Goal: Task Accomplishment & Management: Complete application form

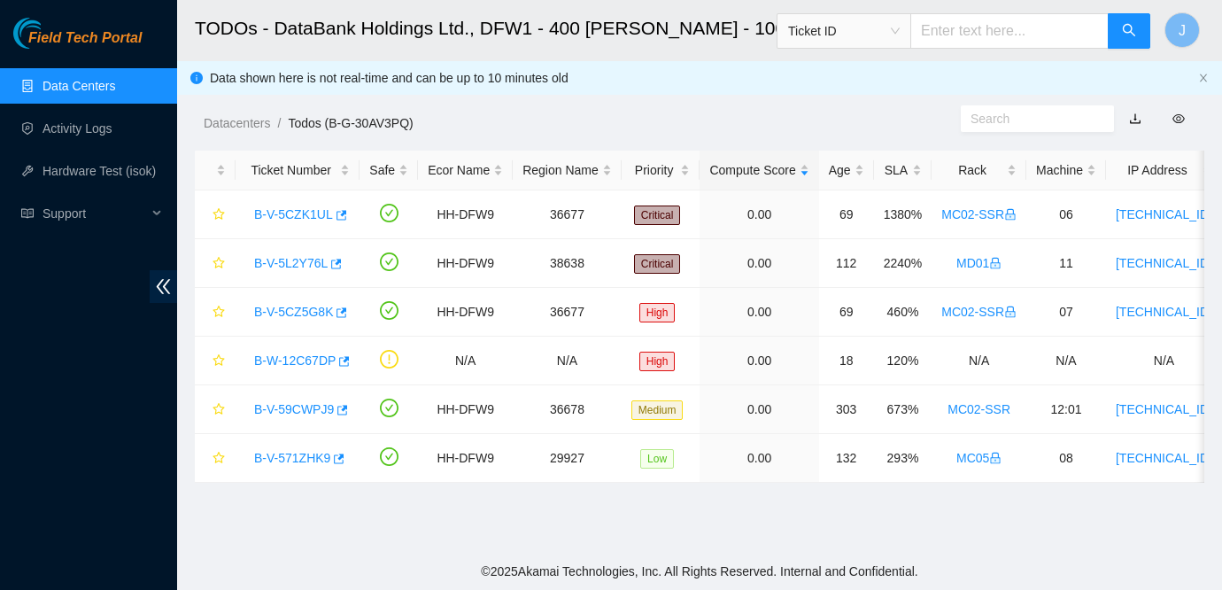
scroll to position [45, 0]
click at [96, 79] on link "Data Centers" at bounding box center [78, 86] width 73 height 14
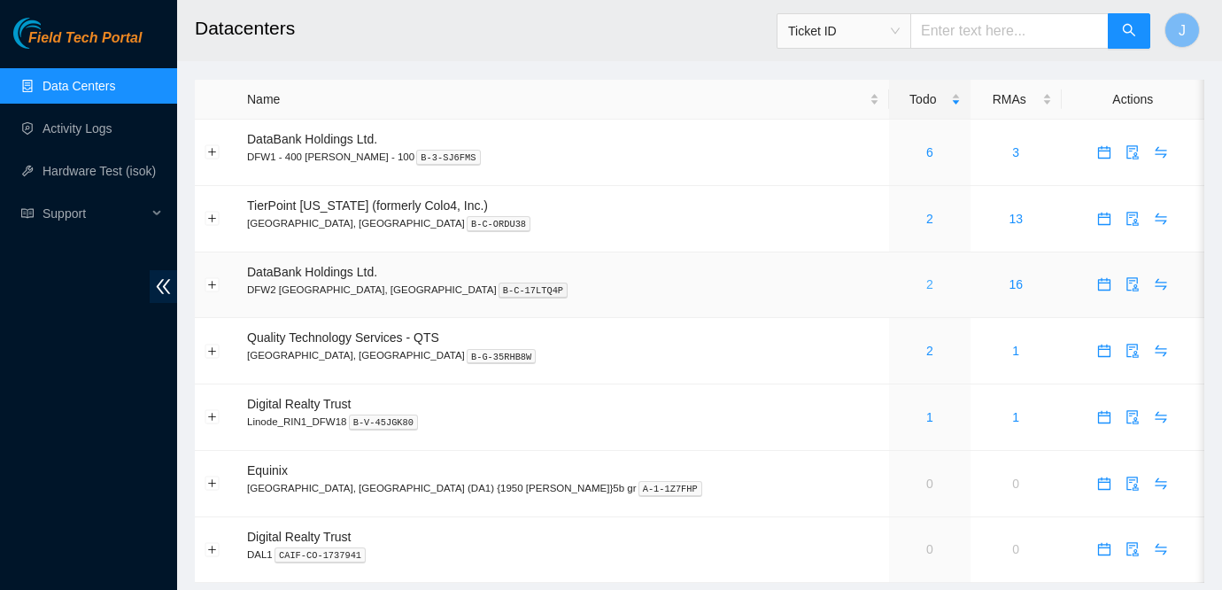
click at [926, 282] on link "2" at bounding box center [929, 284] width 7 height 14
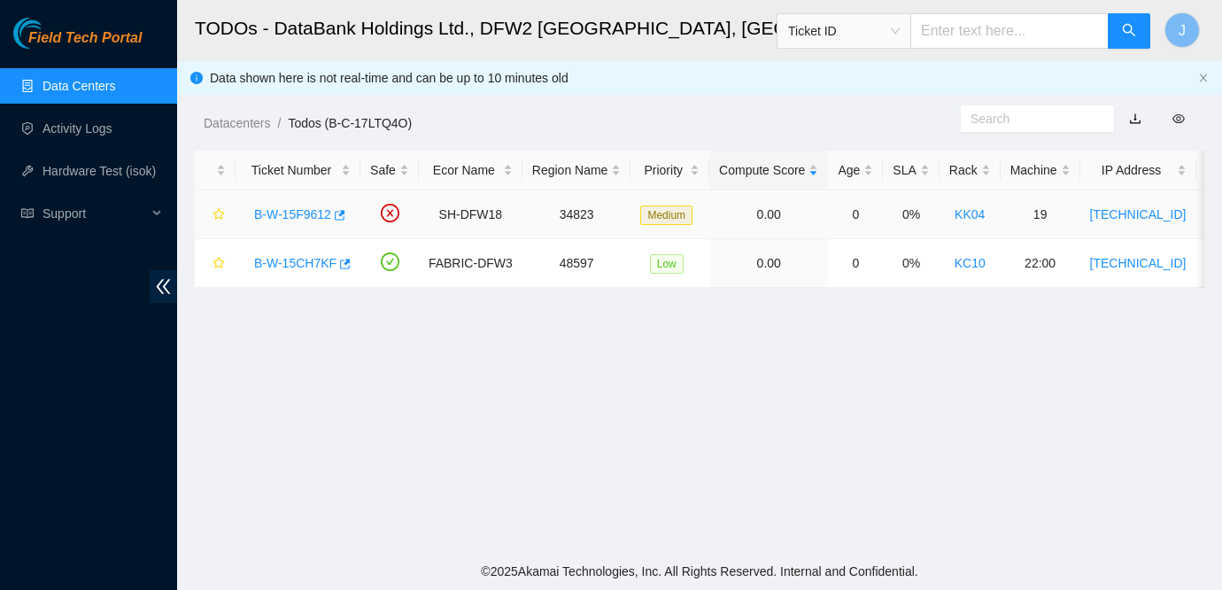
click at [309, 214] on link "B-W-15F9612" at bounding box center [292, 214] width 77 height 14
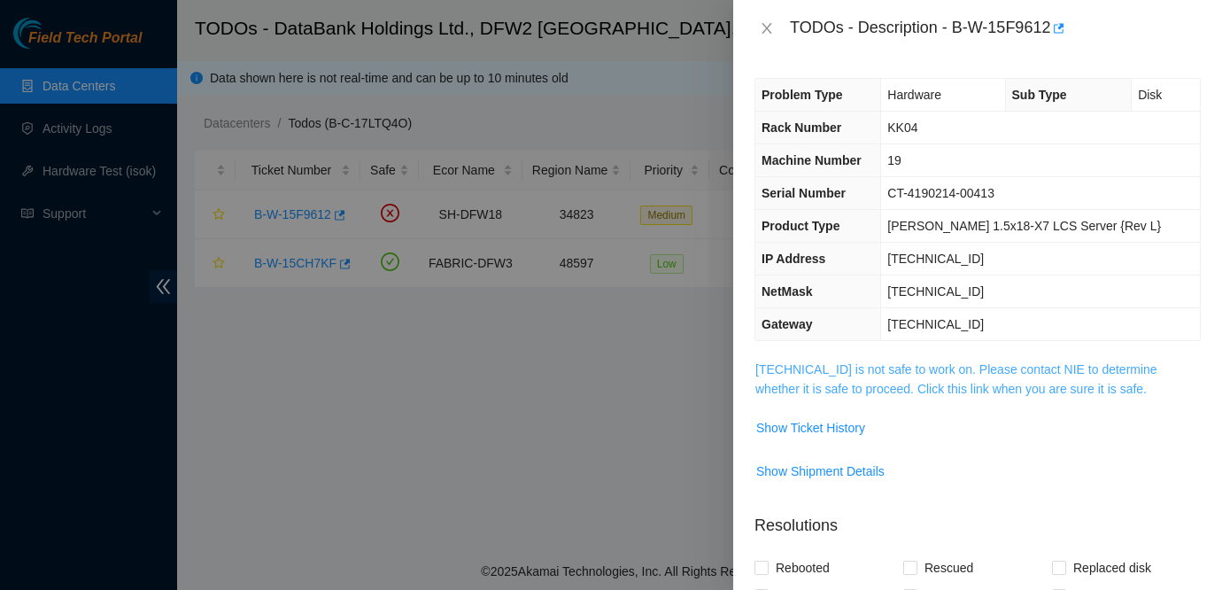
click at [902, 371] on link "184.28.172.60 is not safe to work on. Please contact NIE to determine whether i…" at bounding box center [956, 379] width 402 height 34
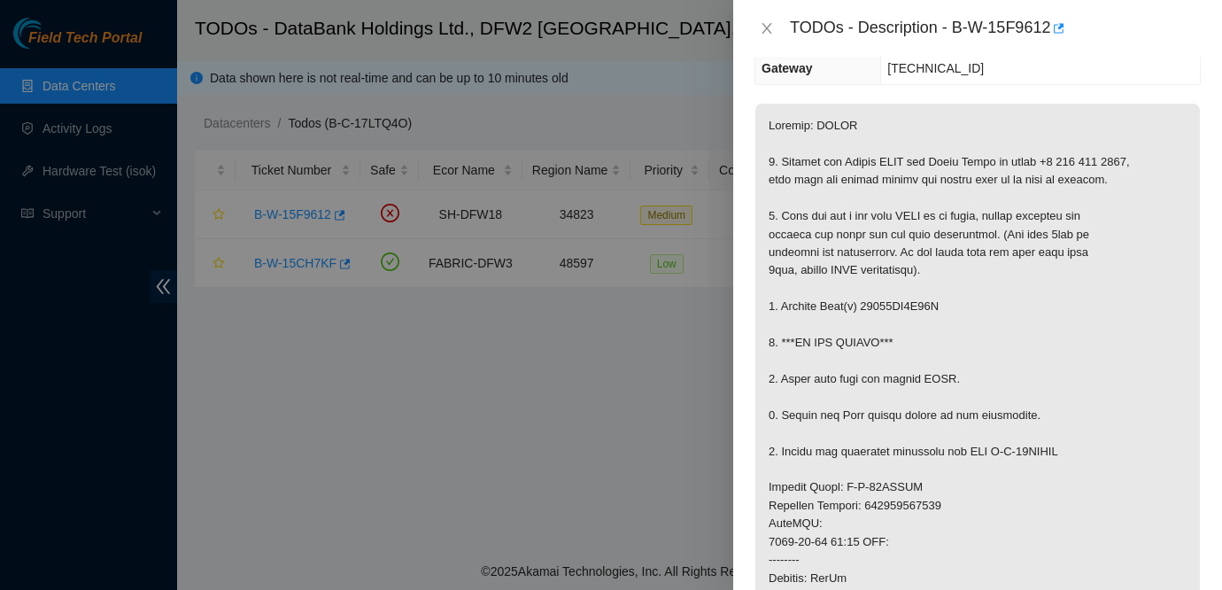
scroll to position [281, 0]
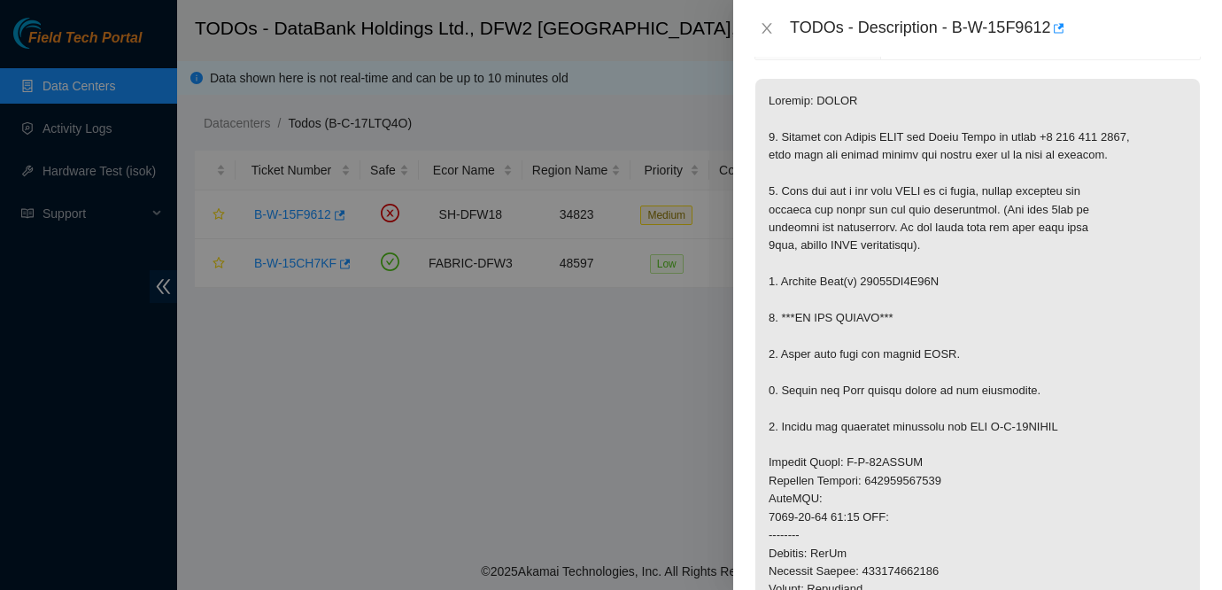
click at [767, 11] on div "TODOs - Description - B-W-15F9612" at bounding box center [977, 28] width 489 height 57
click at [760, 30] on icon "close" at bounding box center [767, 28] width 14 height 14
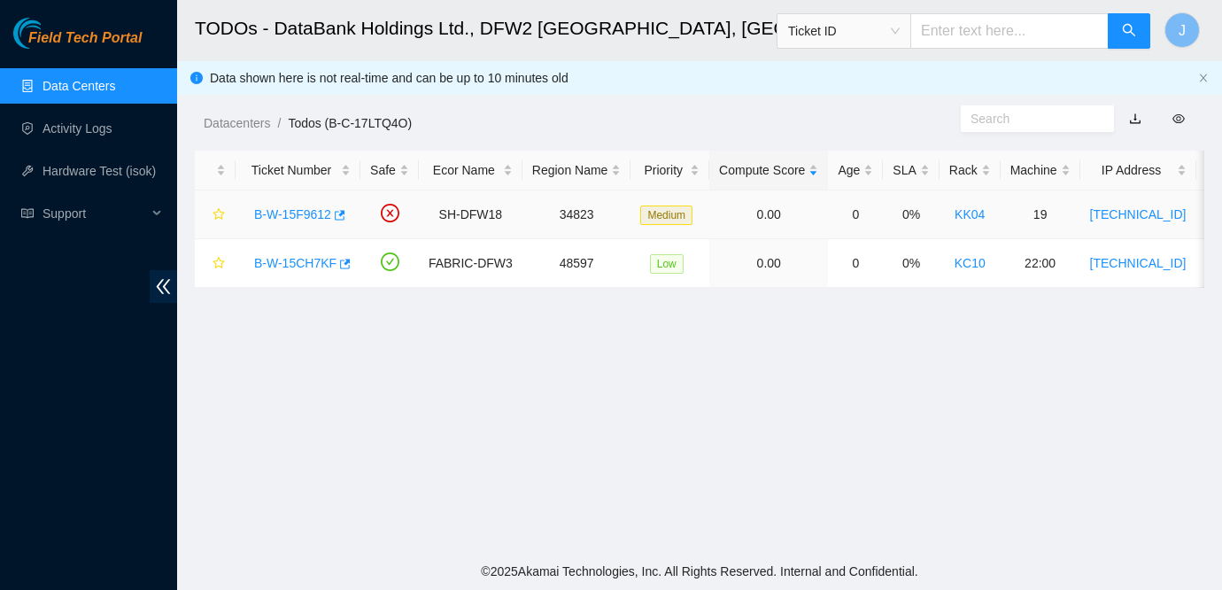
click at [304, 210] on link "B-W-15F9612" at bounding box center [292, 214] width 77 height 14
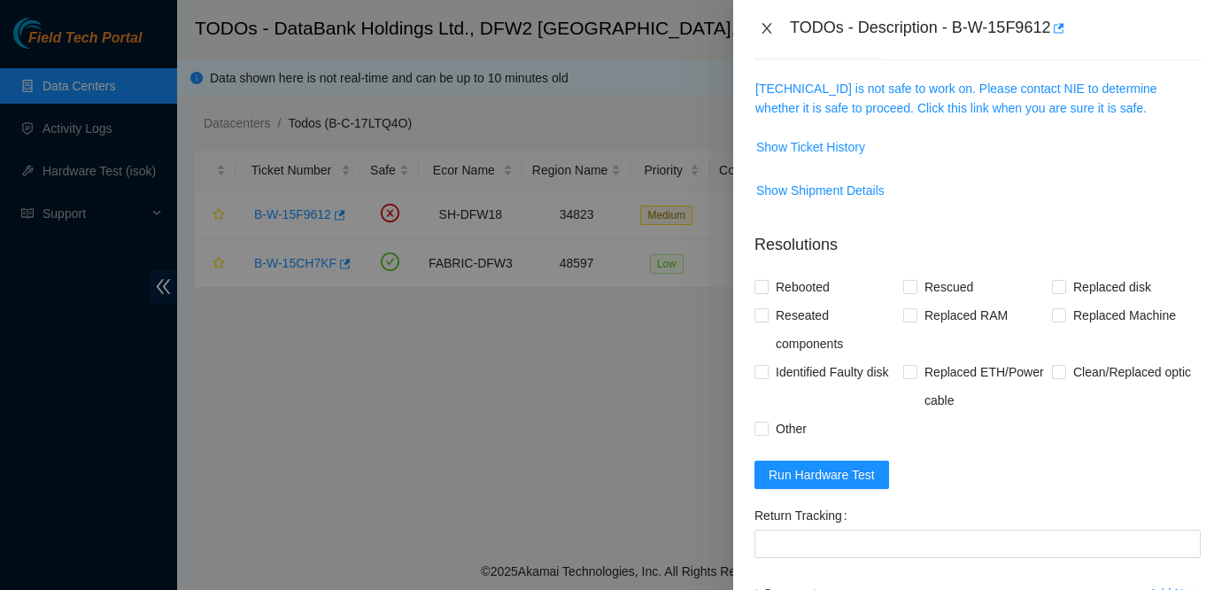
click at [765, 21] on icon "close" at bounding box center [767, 28] width 14 height 14
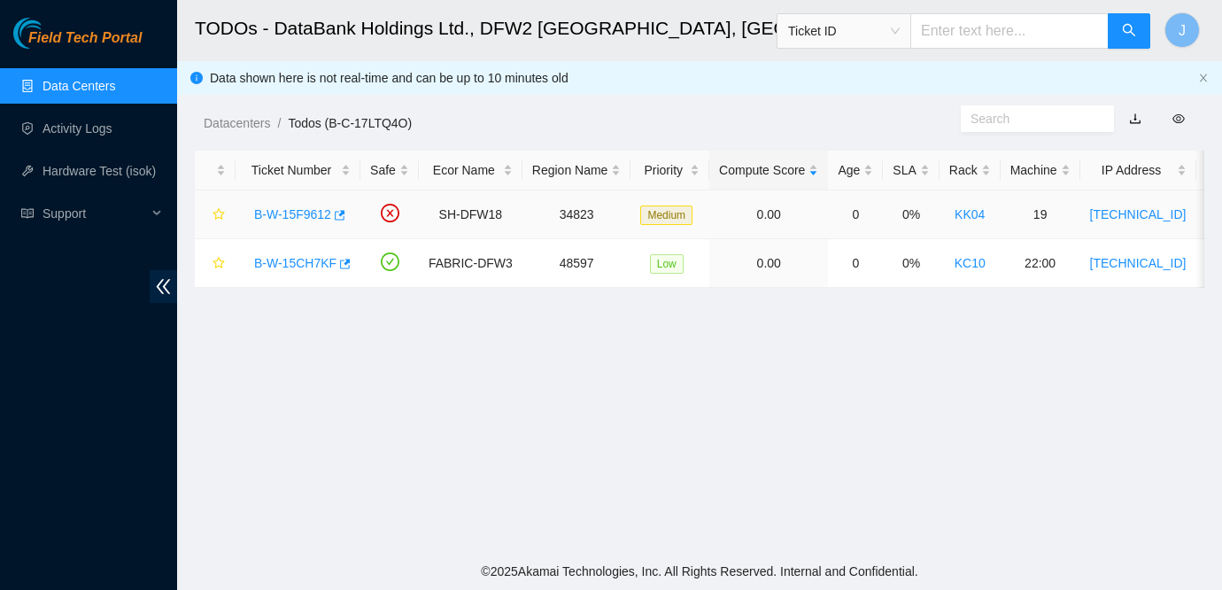
click at [305, 209] on link "B-W-15F9612" at bounding box center [292, 214] width 77 height 14
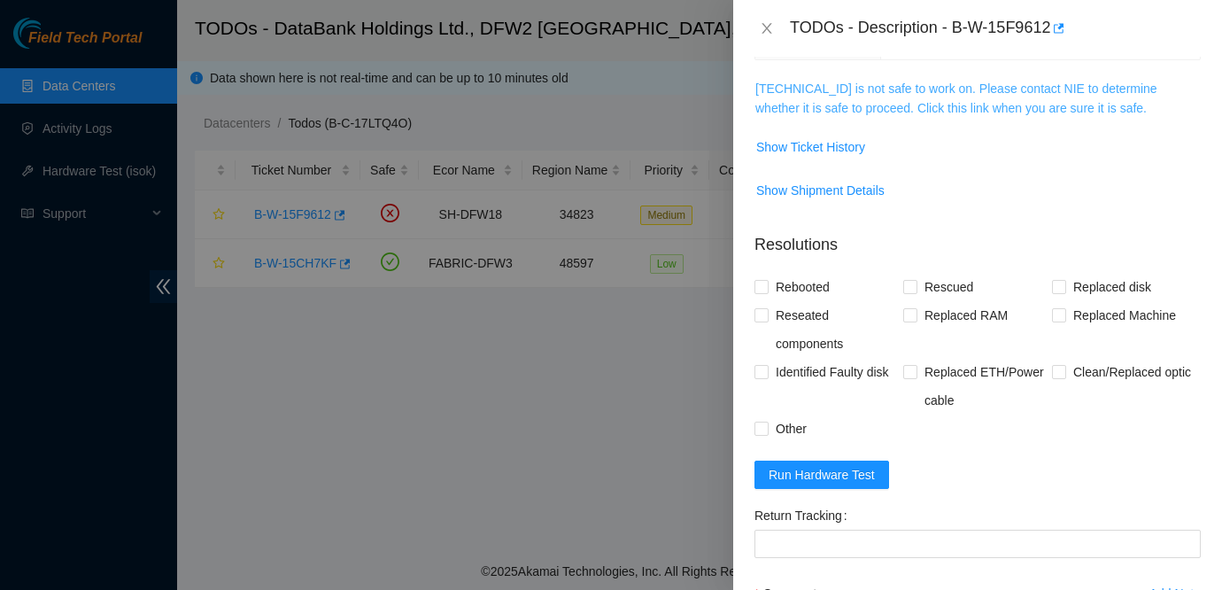
click at [931, 95] on link "184.28.172.60 is not safe to work on. Please contact NIE to determine whether i…" at bounding box center [956, 98] width 402 height 34
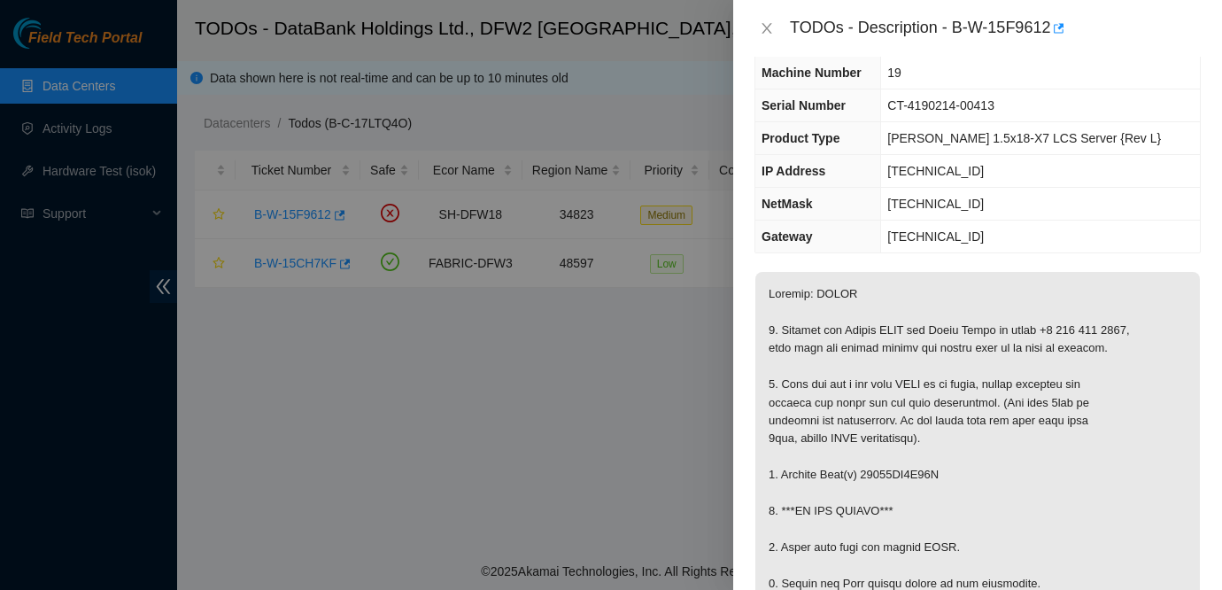
scroll to position [81, 0]
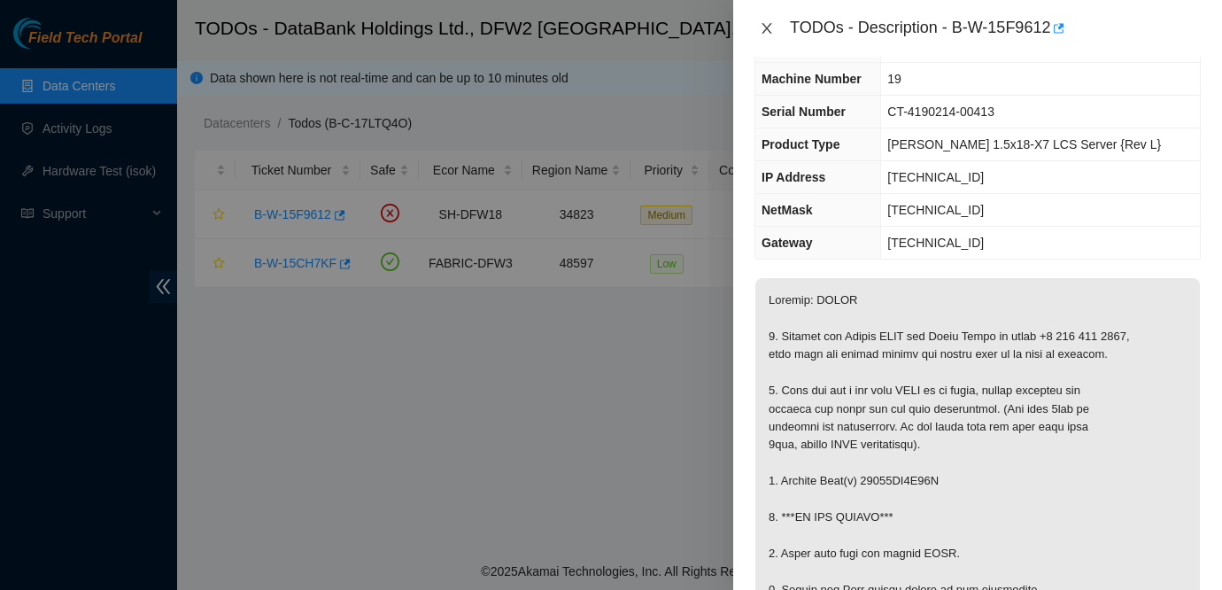
click at [764, 23] on icon "close" at bounding box center [767, 28] width 14 height 14
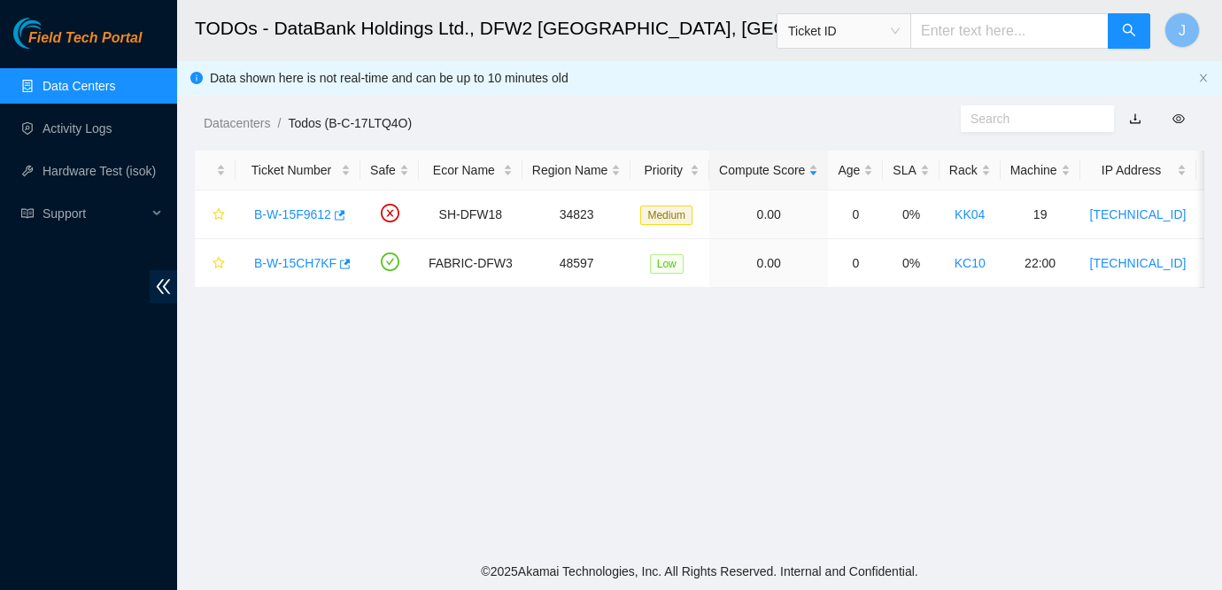
scroll to position [101, 0]
click at [295, 264] on link "B-W-15CH7KF" at bounding box center [295, 263] width 82 height 14
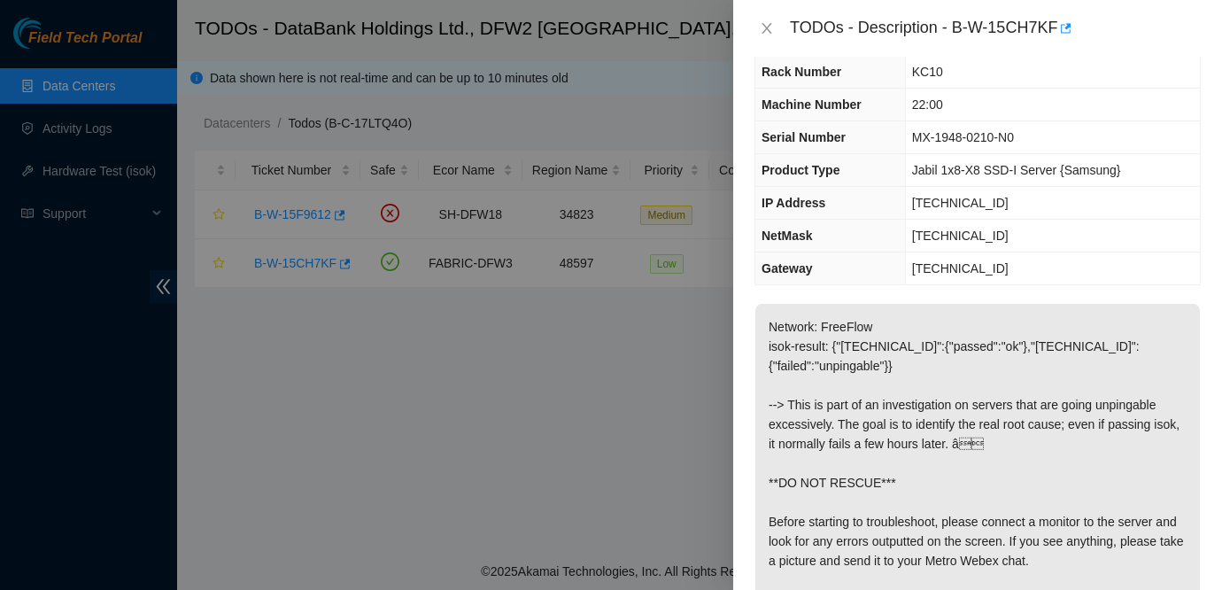
scroll to position [48, 0]
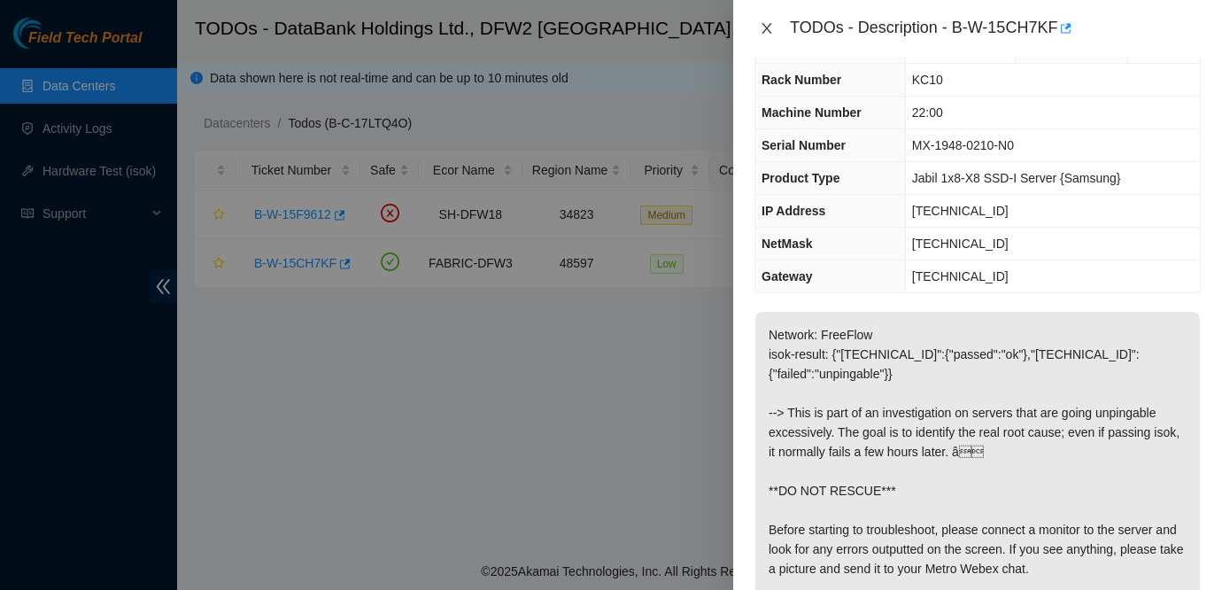
click at [772, 27] on icon "close" at bounding box center [767, 28] width 14 height 14
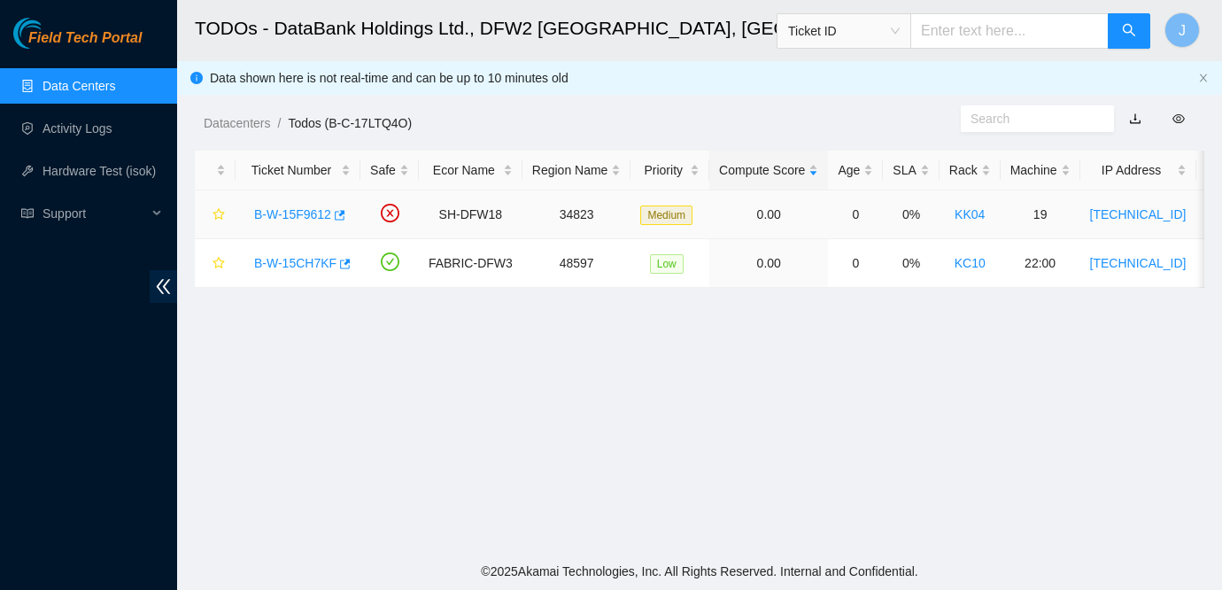
click at [302, 219] on link "B-W-15F9612" at bounding box center [292, 214] width 77 height 14
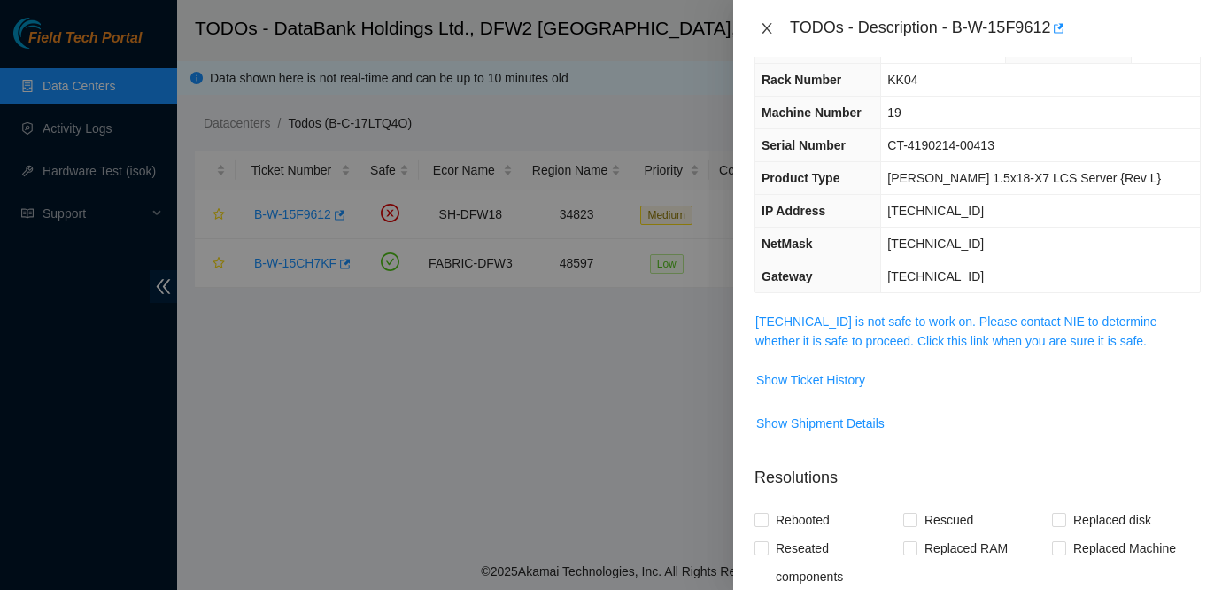
click at [775, 30] on button "Close" at bounding box center [766, 28] width 25 height 17
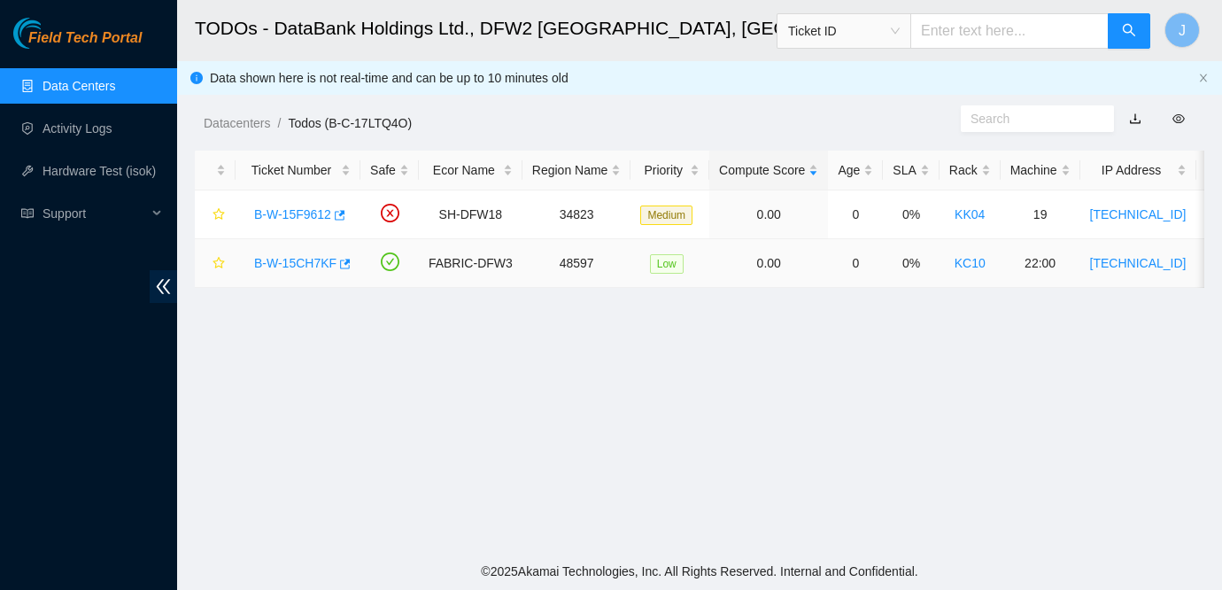
click at [322, 267] on link "B-W-15CH7KF" at bounding box center [295, 263] width 82 height 14
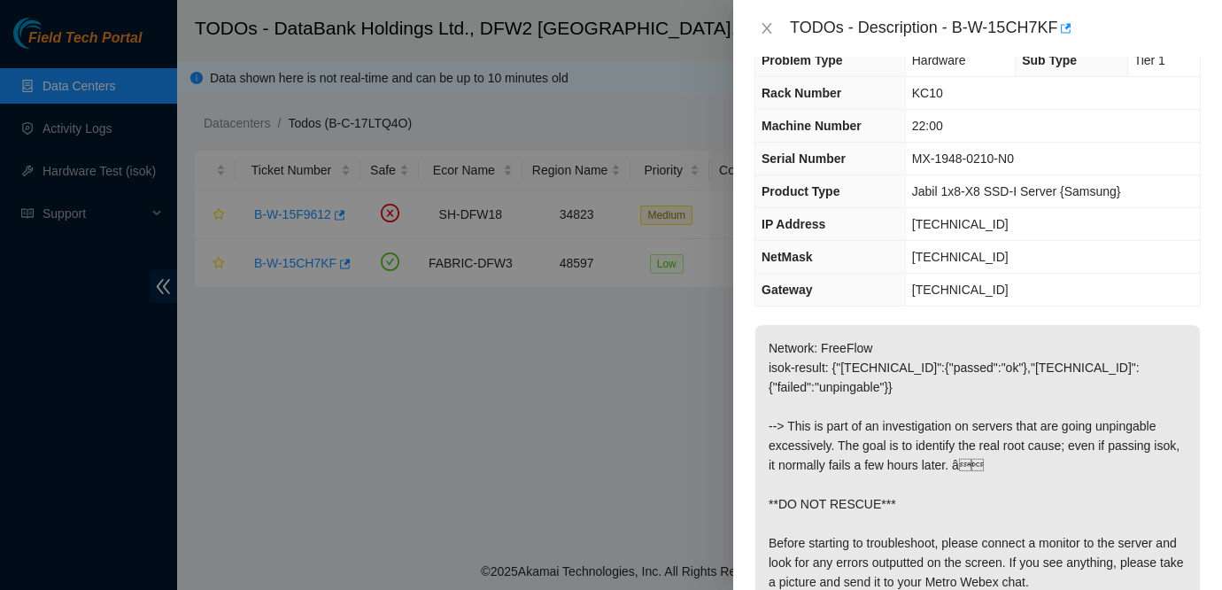
scroll to position [36, 0]
click at [764, 29] on icon "close" at bounding box center [767, 28] width 14 height 14
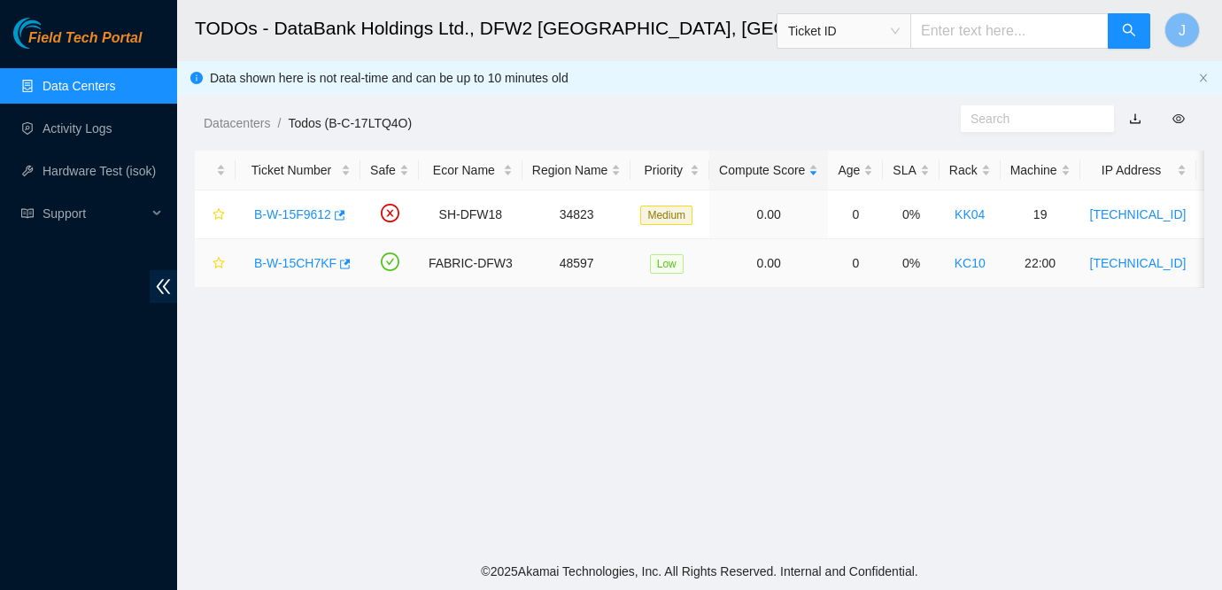
scroll to position [46, 0]
click at [275, 215] on link "B-W-15F9612" at bounding box center [292, 214] width 77 height 14
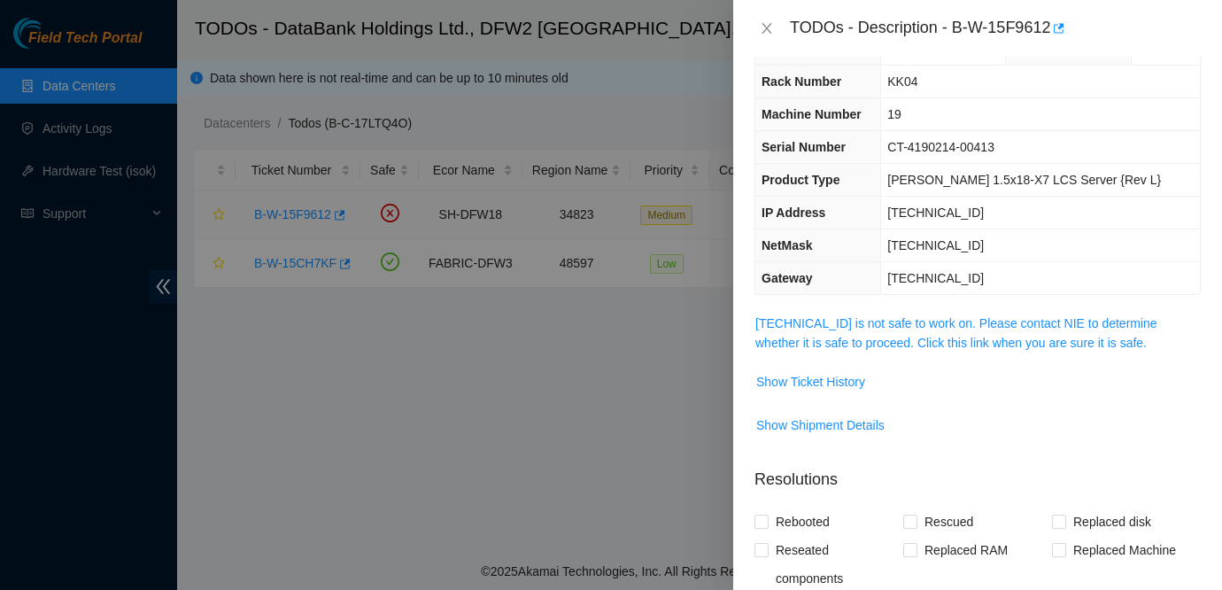
scroll to position [36, 0]
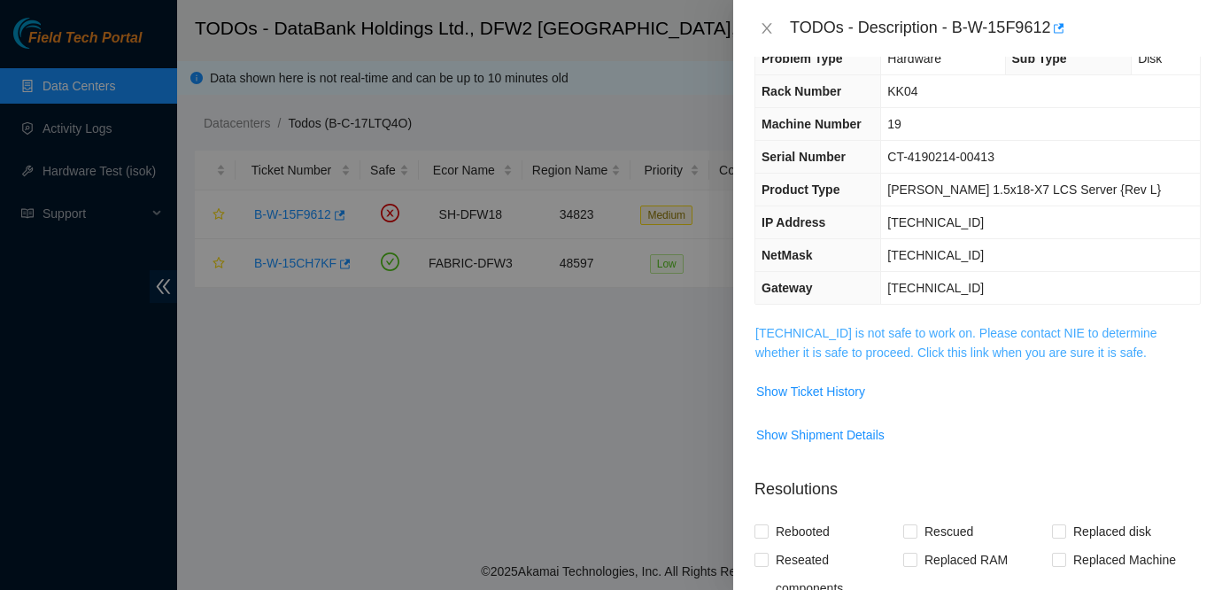
click at [921, 336] on link "184.28.172.60 is not safe to work on. Please contact NIE to determine whether i…" at bounding box center [956, 343] width 402 height 34
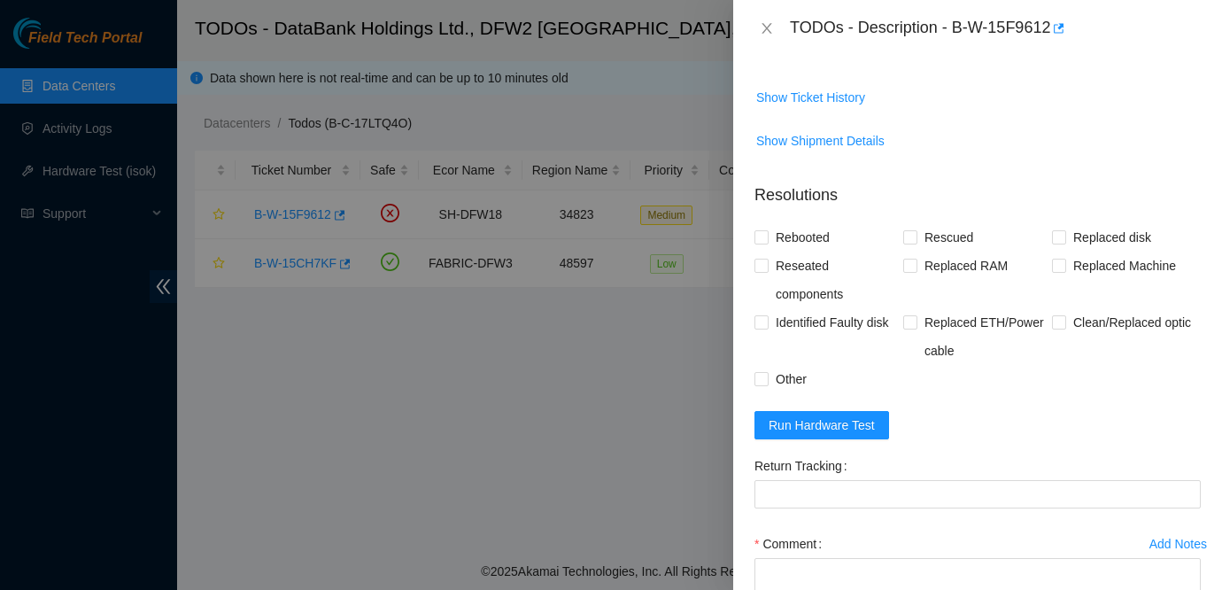
scroll to position [1281, 0]
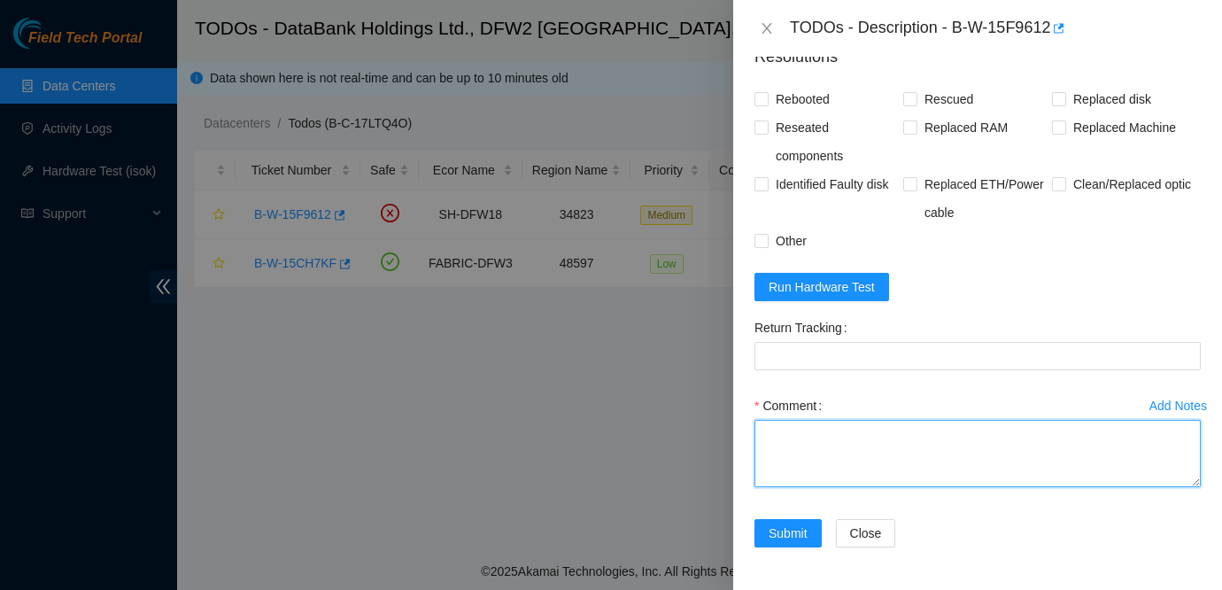
click at [823, 440] on textarea "Comment" at bounding box center [977, 453] width 446 height 67
type textarea "D"
click at [921, 436] on textarea "New Disk has not been recieved" at bounding box center [977, 453] width 446 height 67
click at [901, 432] on textarea "New Disk has not been recieved" at bounding box center [977, 453] width 446 height 67
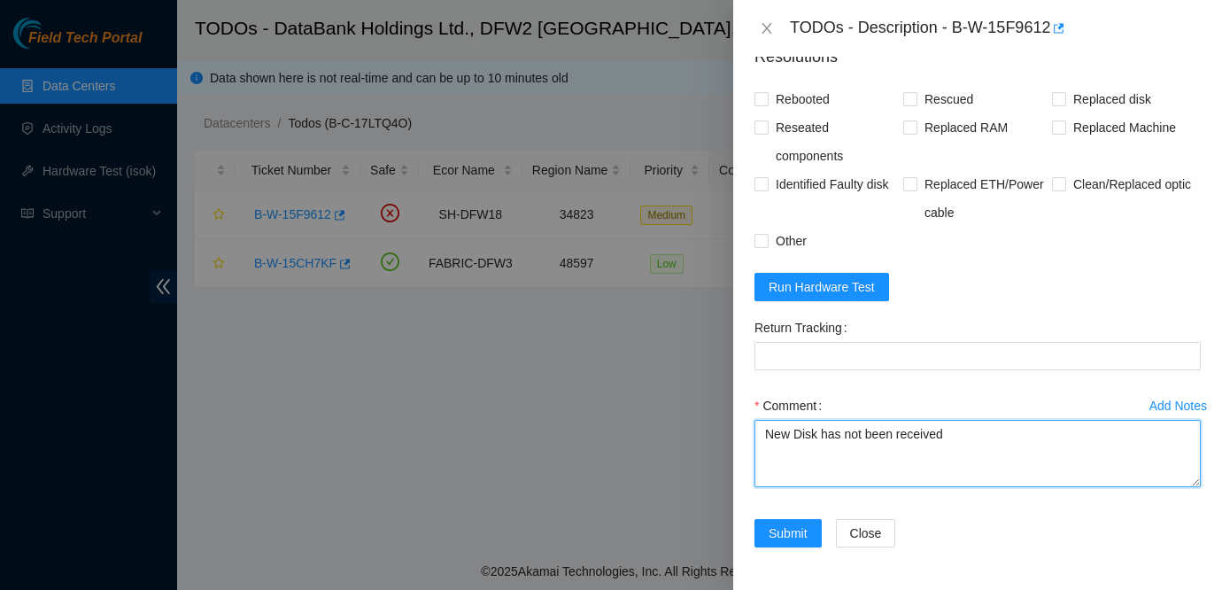
click at [957, 431] on textarea "New Disk has not been received" at bounding box center [977, 453] width 446 height 67
type textarea "New Disk has not been received. Please refer to the email from Riyaz Baba"
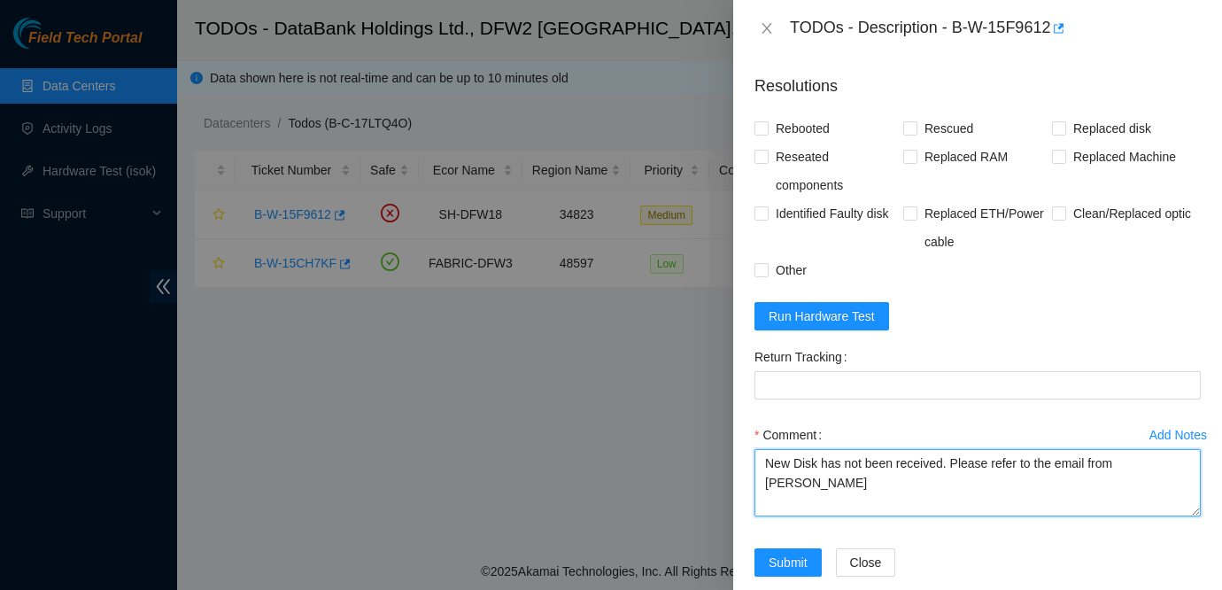
scroll to position [1248, 0]
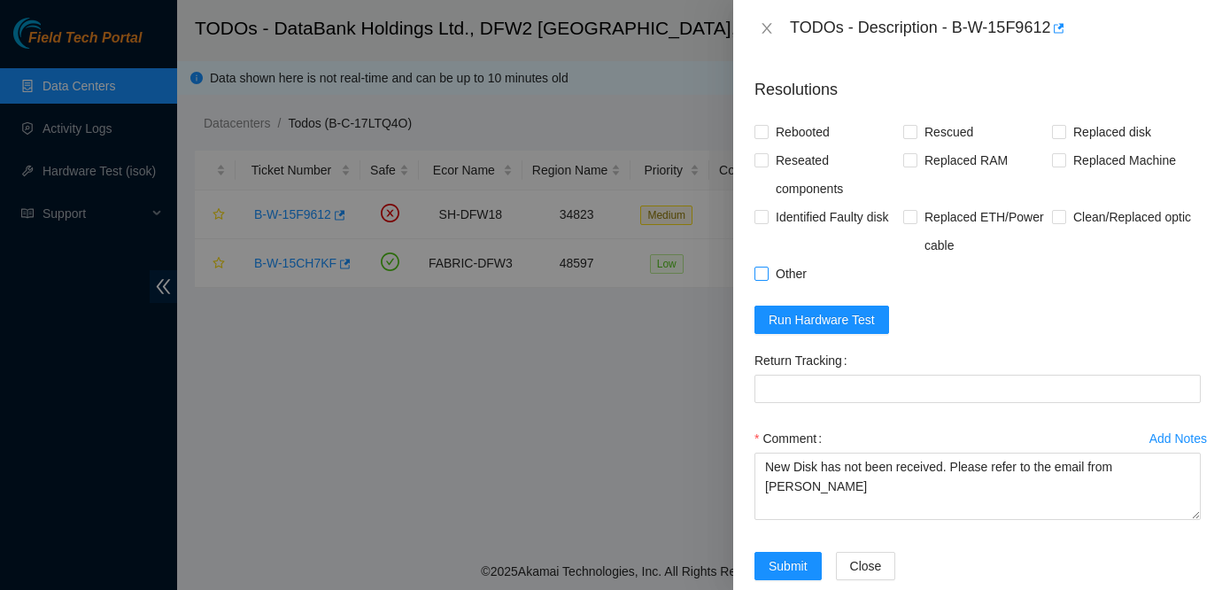
click at [775, 274] on span "Other" at bounding box center [790, 273] width 45 height 28
click at [767, 274] on input "Other" at bounding box center [760, 272] width 12 height 12
checkbox input "true"
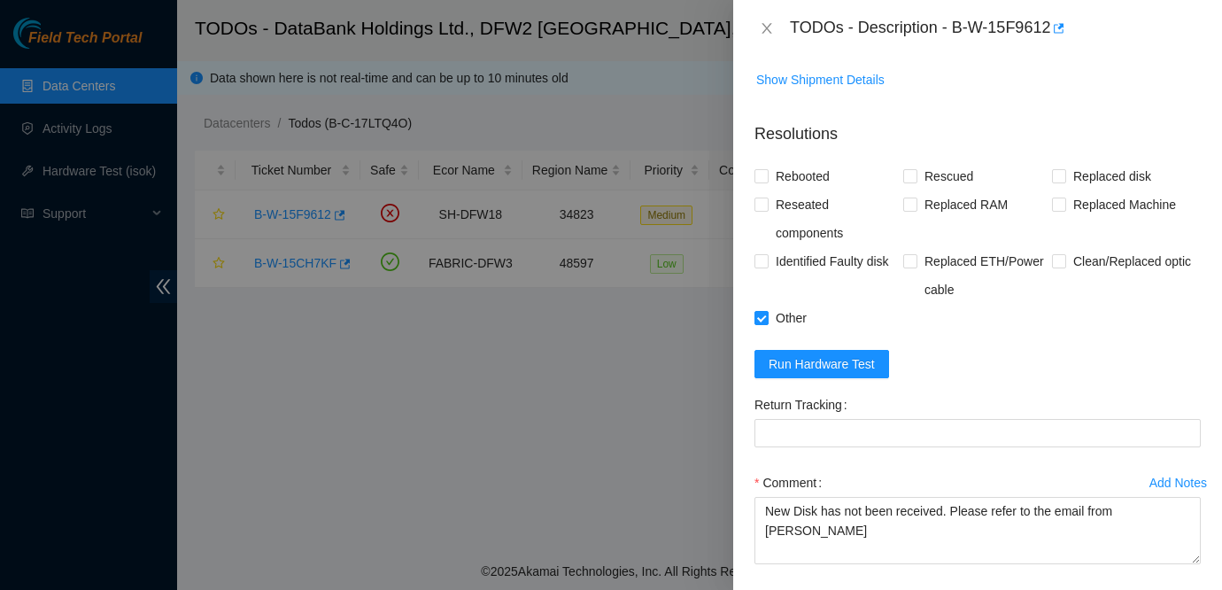
scroll to position [1281, 0]
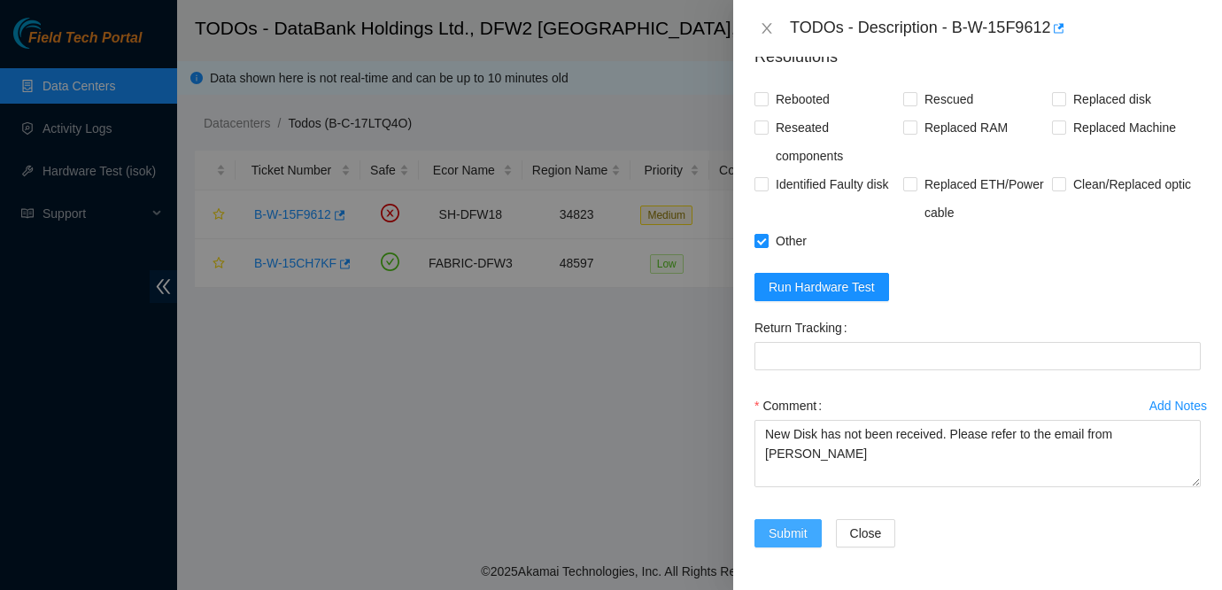
click at [788, 537] on span "Submit" at bounding box center [787, 532] width 39 height 19
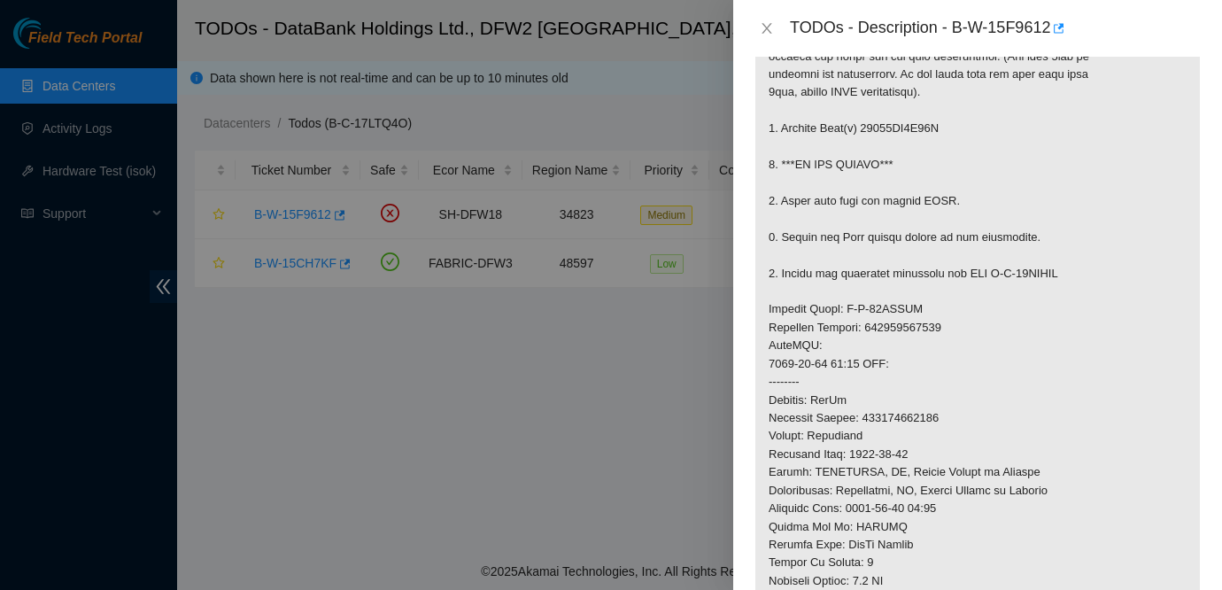
scroll to position [0, 0]
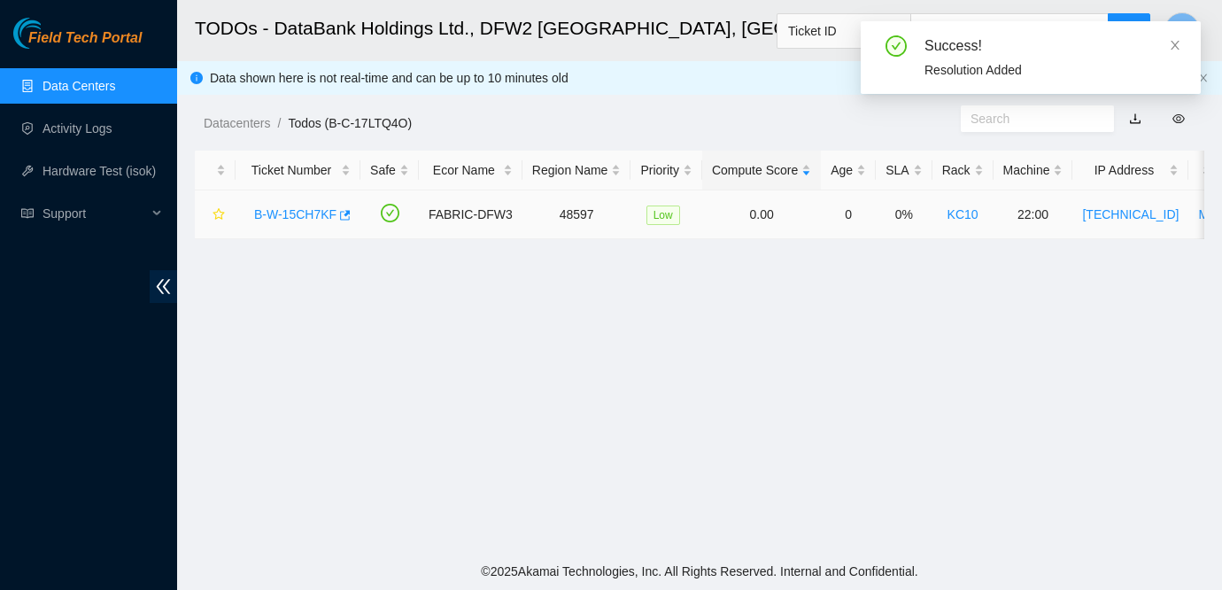
click at [312, 212] on link "B-W-15CH7KF" at bounding box center [295, 214] width 82 height 14
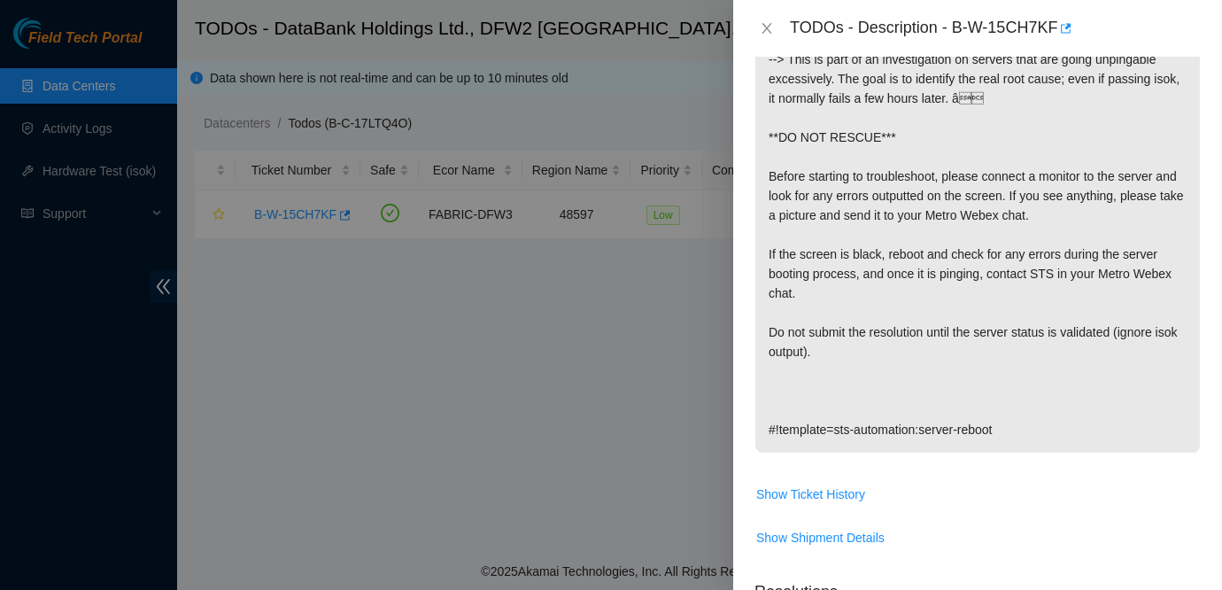
scroll to position [413, 0]
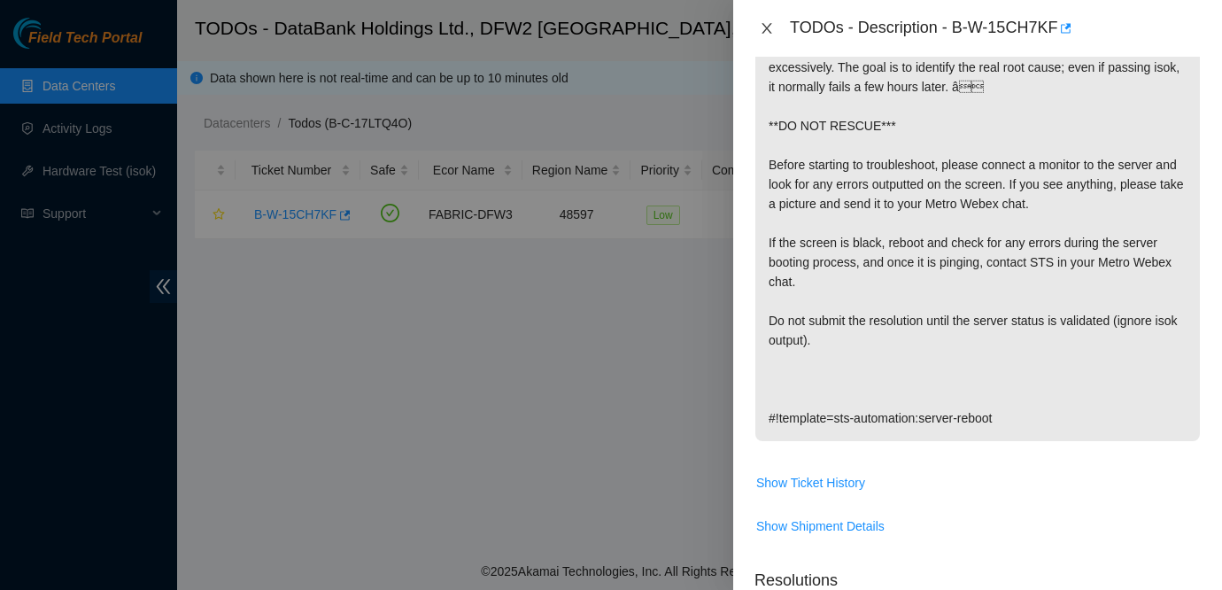
click at [767, 29] on icon "close" at bounding box center [766, 28] width 10 height 11
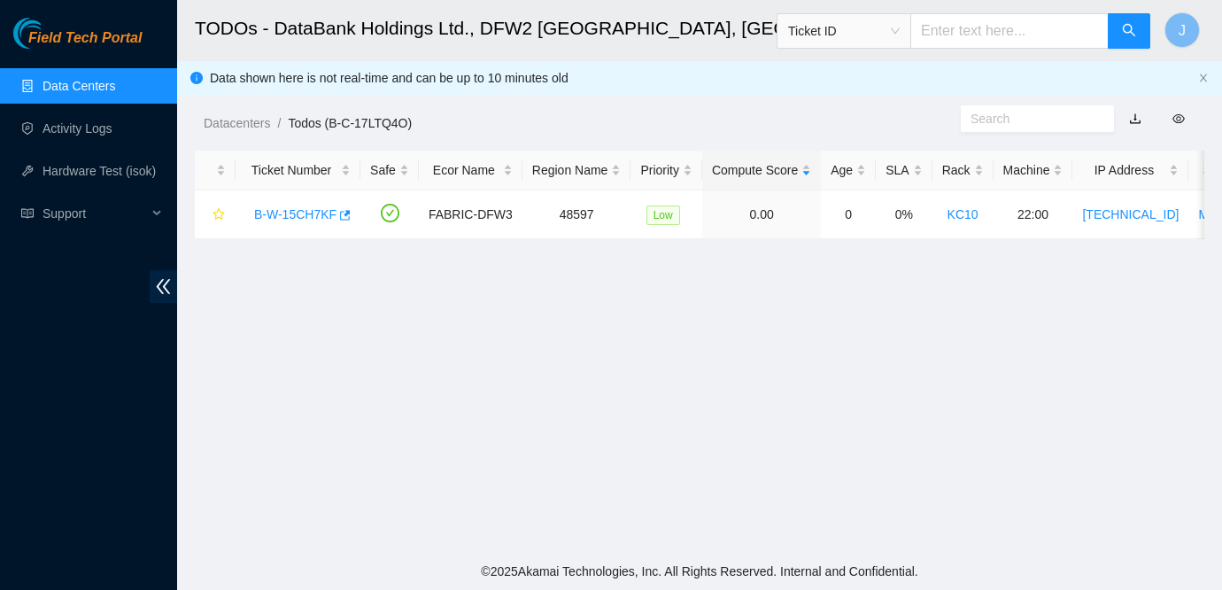
scroll to position [438, 0]
click at [102, 79] on link "Data Centers" at bounding box center [78, 86] width 73 height 14
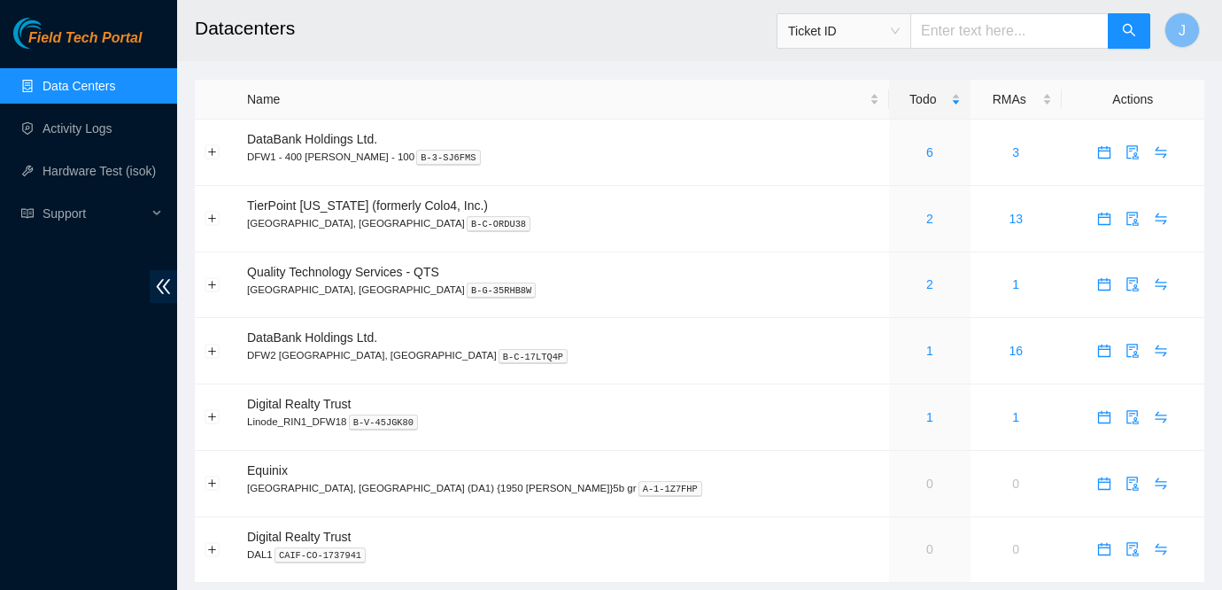
click at [12, 319] on div "Field Tech Portal Data Centers Activity Logs Hardware Test (isok) Support" at bounding box center [88, 304] width 177 height 572
click at [29, 333] on div "Field Tech Portal Data Centers Activity Logs Hardware Test (isok) Support" at bounding box center [88, 304] width 177 height 572
click at [22, 309] on div "Field Tech Portal Data Centers Activity Logs Hardware Test (isok) Support" at bounding box center [88, 304] width 177 height 572
click at [73, 207] on span "Support" at bounding box center [94, 213] width 104 height 35
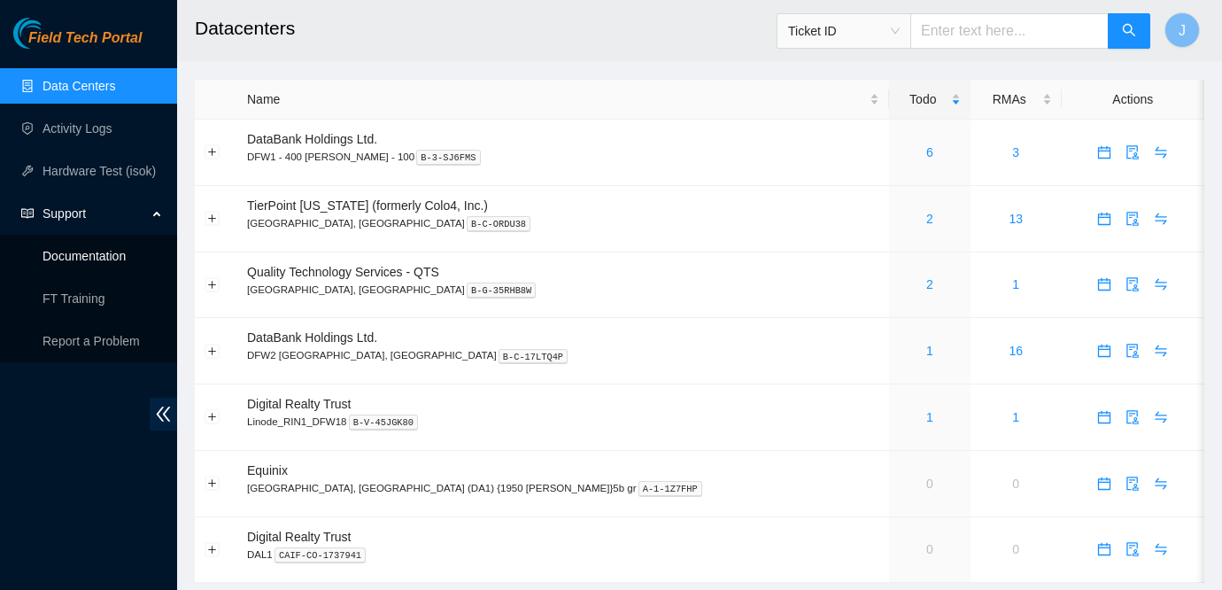
click at [88, 263] on link "Documentation" at bounding box center [83, 256] width 83 height 14
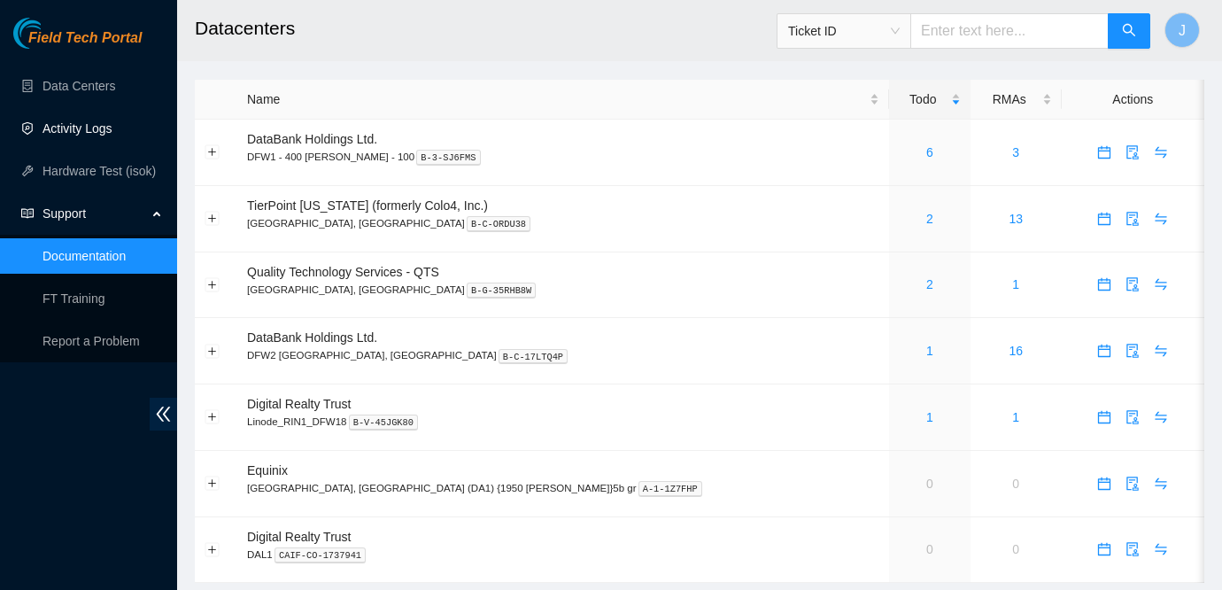
click at [81, 126] on link "Activity Logs" at bounding box center [77, 128] width 70 height 14
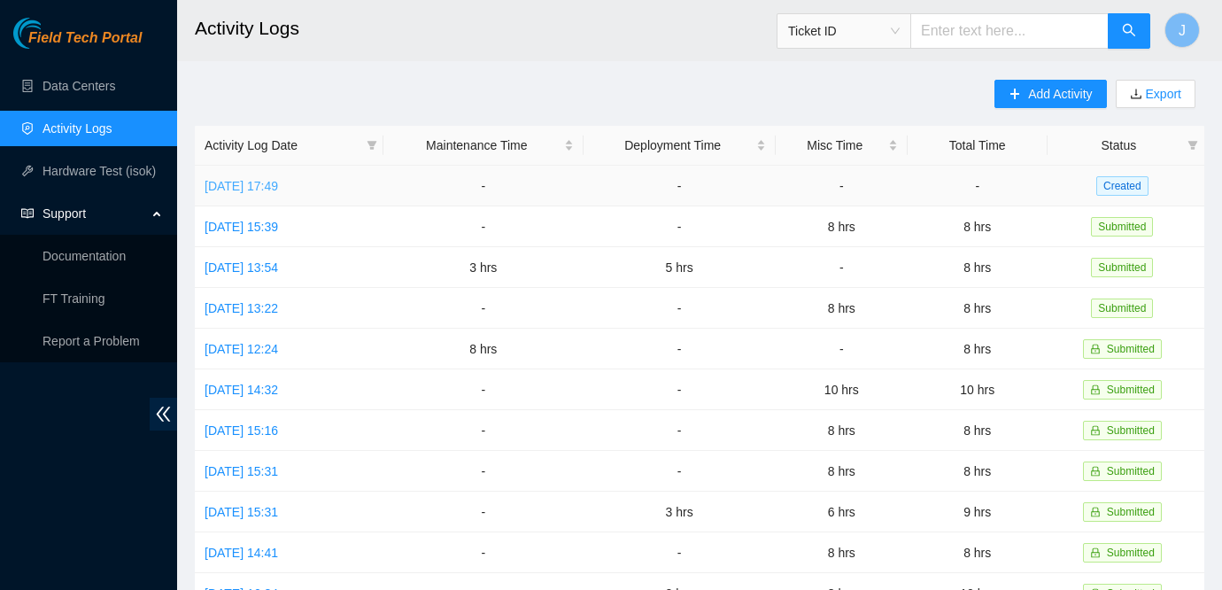
click at [278, 185] on link "Wed, 10 Sep 2025 17:49" at bounding box center [240, 186] width 73 height 14
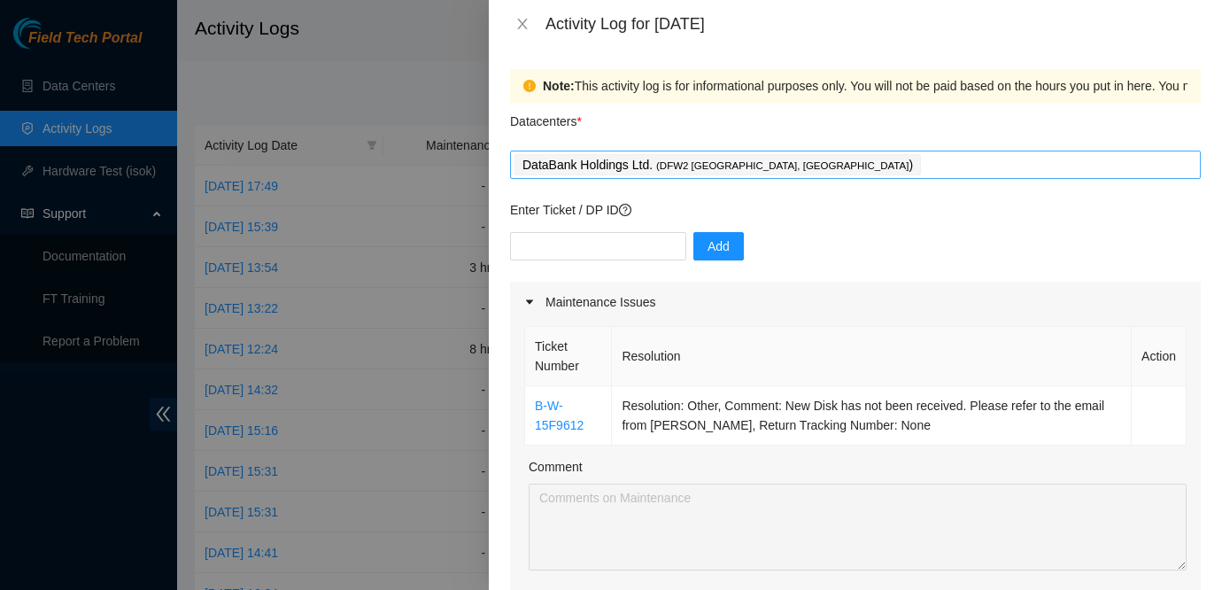
click at [808, 156] on div "DataBank Holdings Ltd. ( DFW2 Richardson, TX )" at bounding box center [855, 164] width 682 height 25
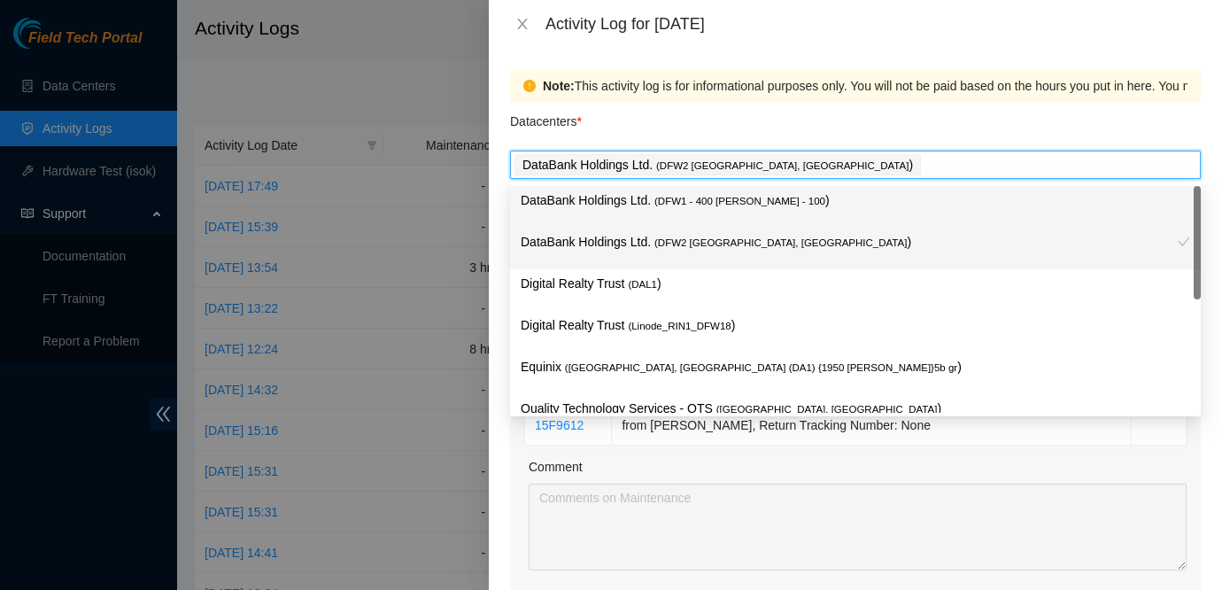
click at [729, 200] on span "( DFW1 - 400 S. Akard - 100" at bounding box center [739, 201] width 171 height 11
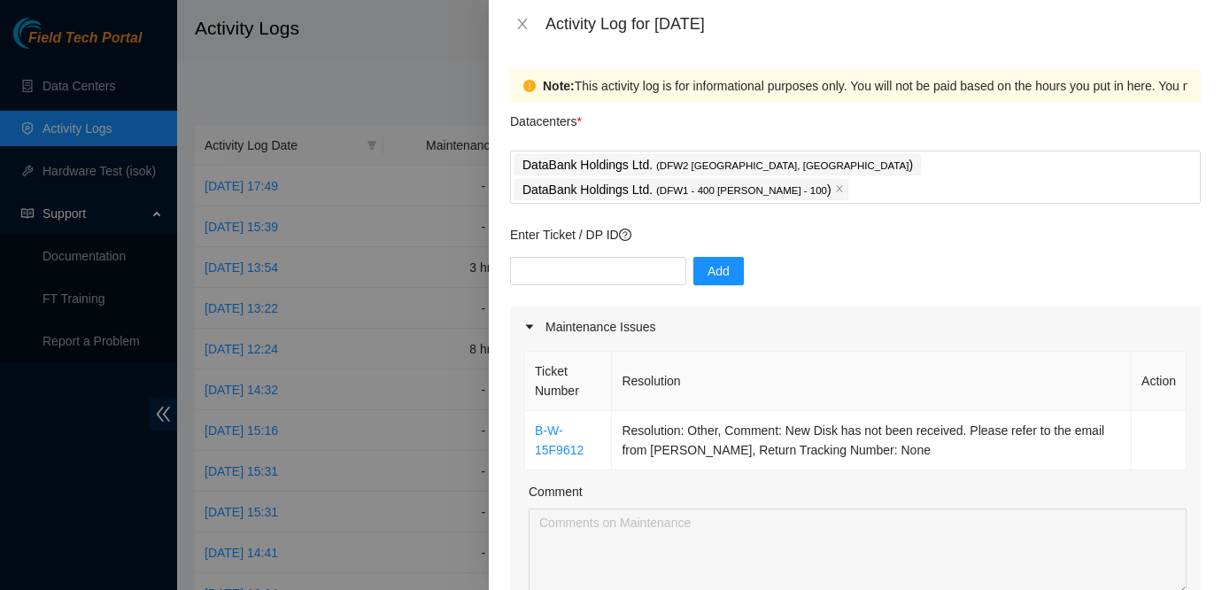
click at [730, 452] on div "Ticket Number Resolution Action B-W-15F9612 Resolution: Other, Comment: New Dis…" at bounding box center [855, 519] width 690 height 344
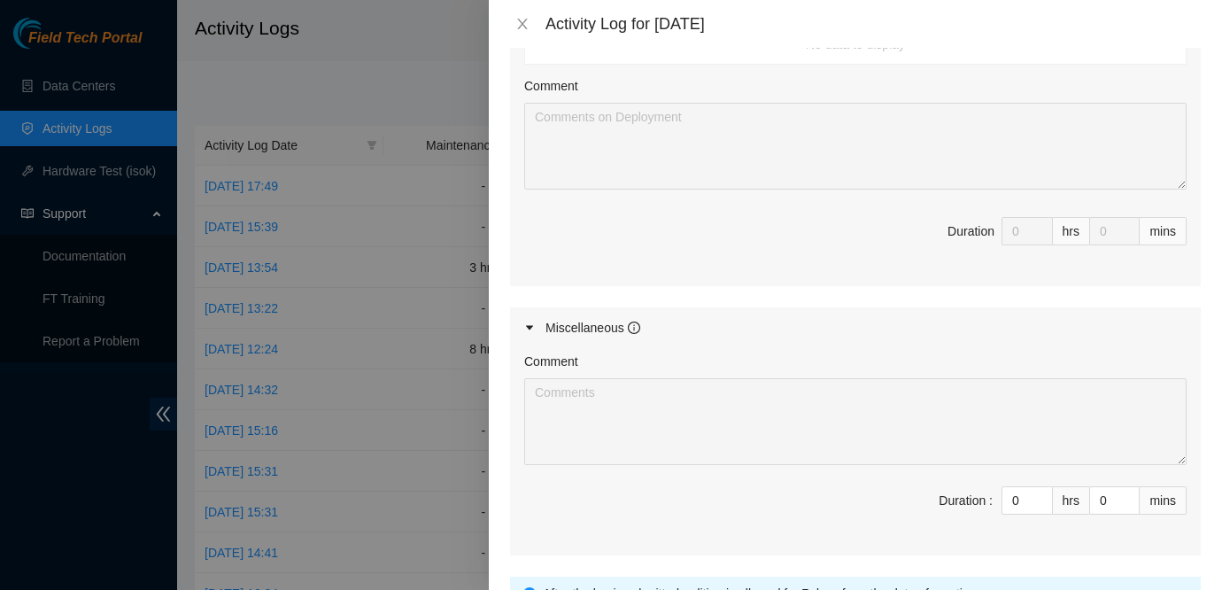
scroll to position [795, 0]
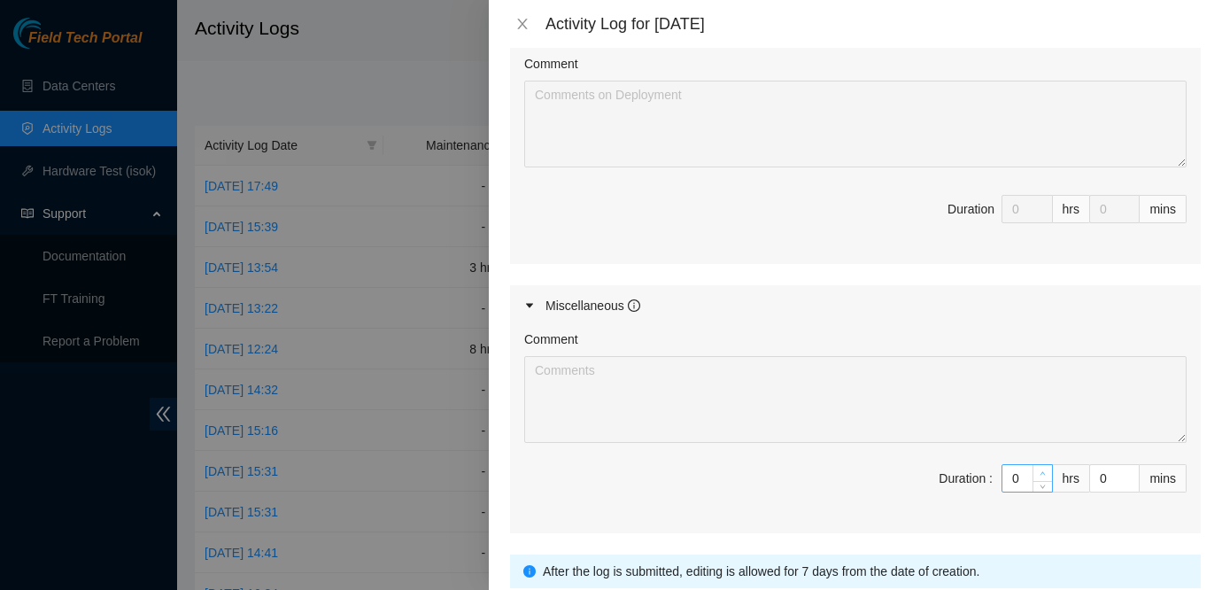
type input "1"
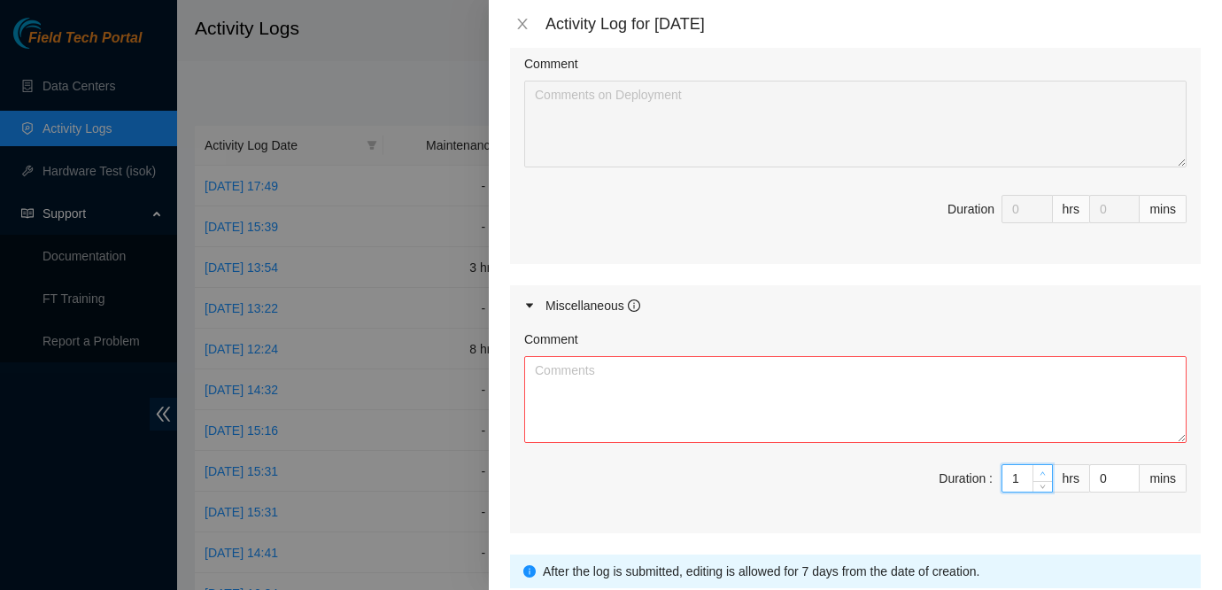
click at [1039, 470] on icon "up" at bounding box center [1042, 473] width 6 height 6
type input "2"
click at [1039, 470] on icon "up" at bounding box center [1042, 473] width 6 height 6
type input "3"
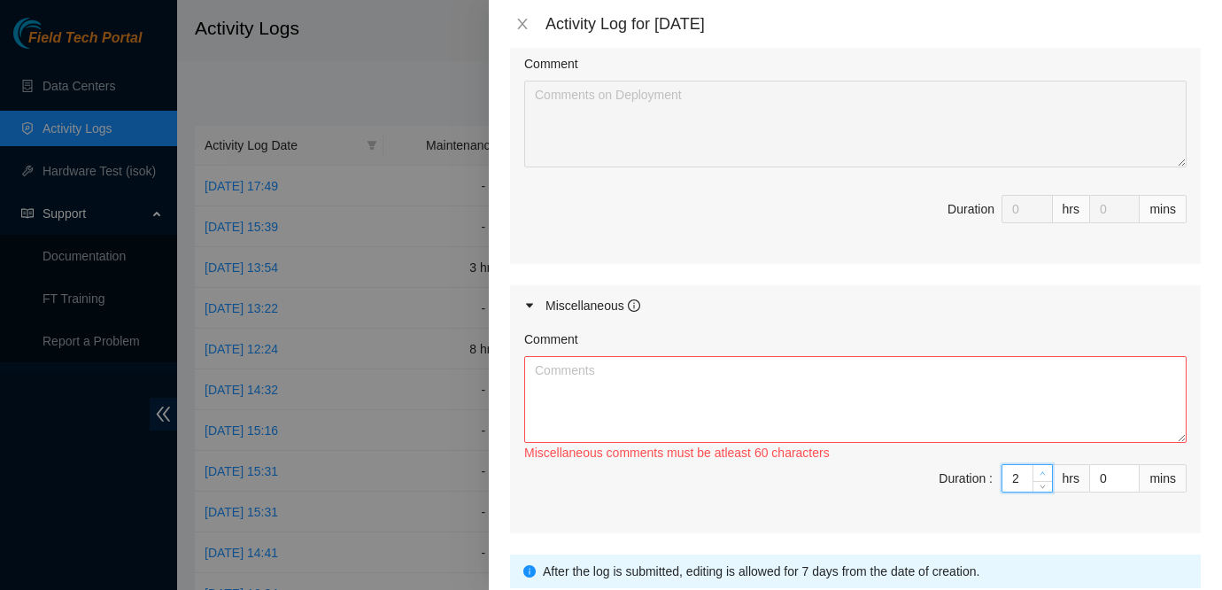
type input "3"
click at [1039, 470] on icon "up" at bounding box center [1042, 473] width 6 height 6
type input "4"
click at [1039, 470] on icon "up" at bounding box center [1042, 473] width 6 height 6
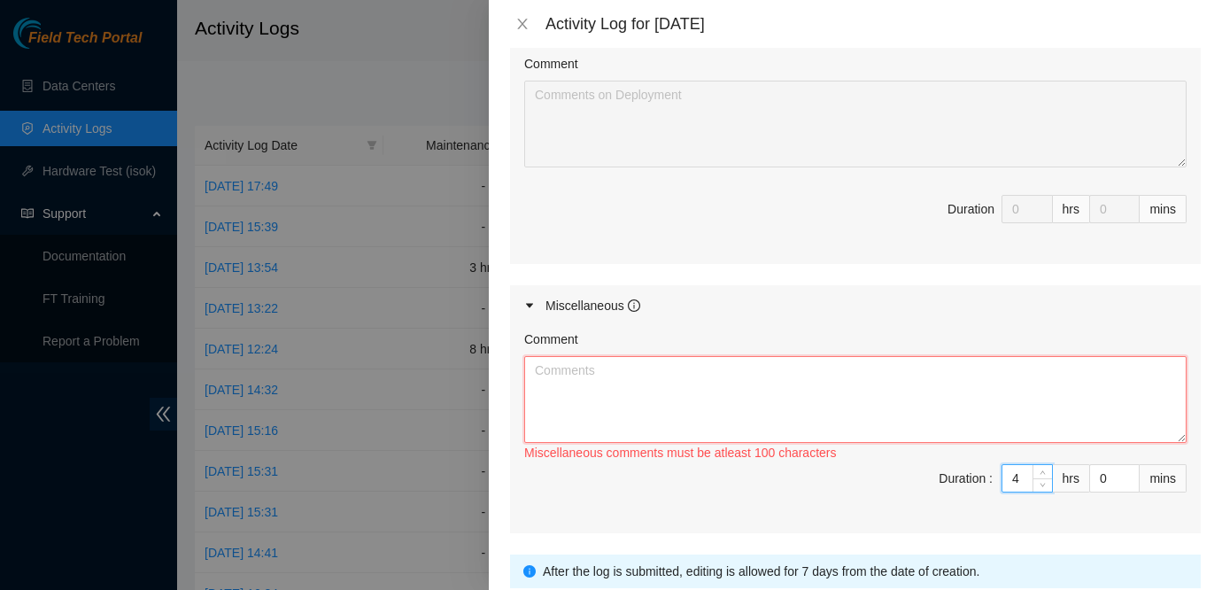
click at [943, 356] on textarea "Comment" at bounding box center [855, 399] width 662 height 87
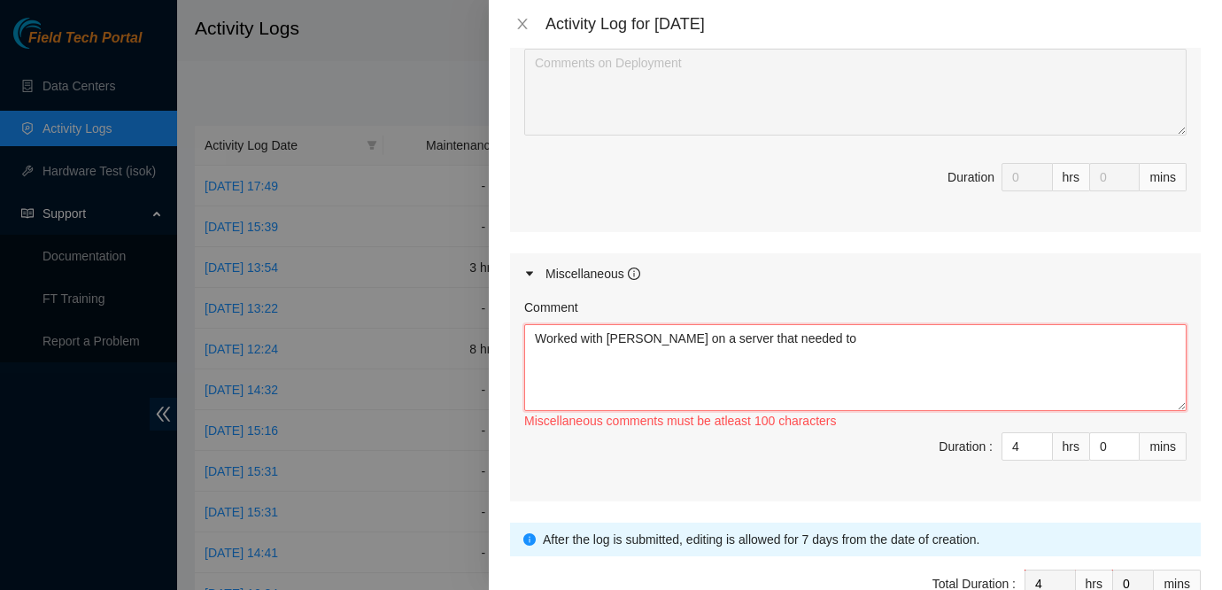
scroll to position [831, 0]
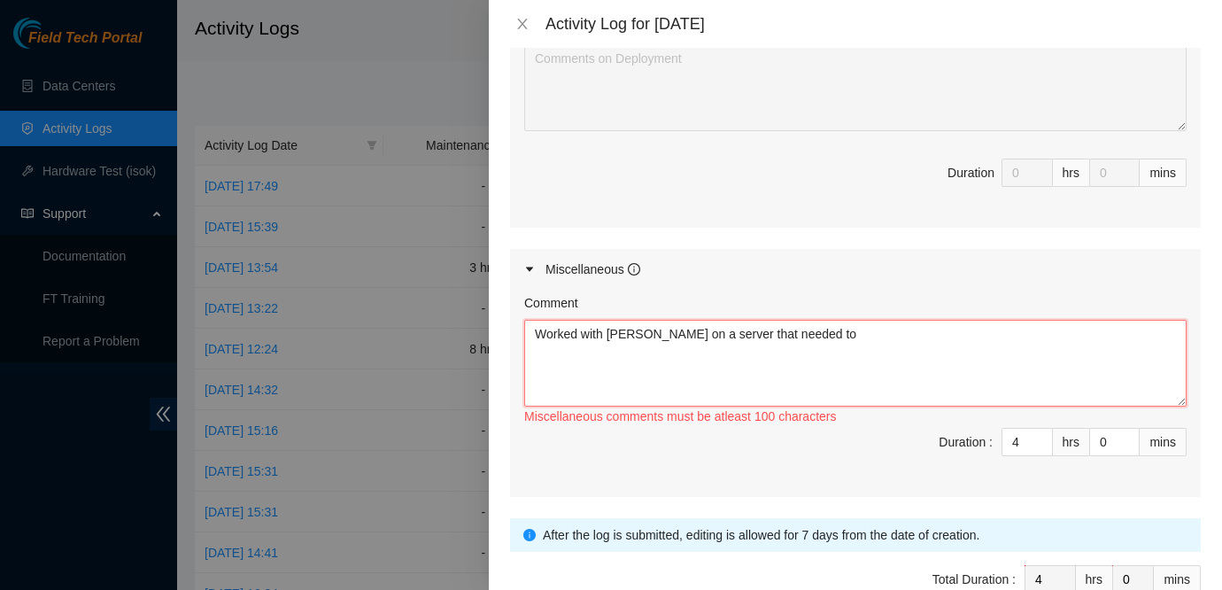
click at [823, 320] on textarea "Worked with Pablo on a server that needed to" at bounding box center [855, 363] width 662 height 87
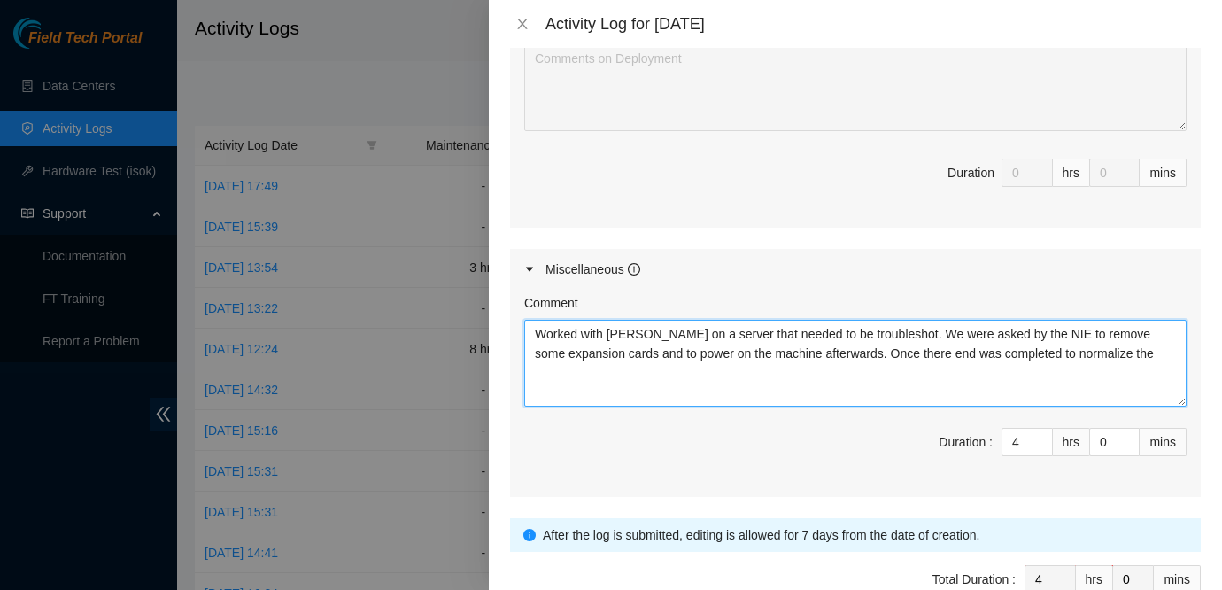
click at [1151, 328] on textarea "Worked with Pablo on a server that needed to be troubleshot. We were asked by t…" at bounding box center [855, 363] width 662 height 87
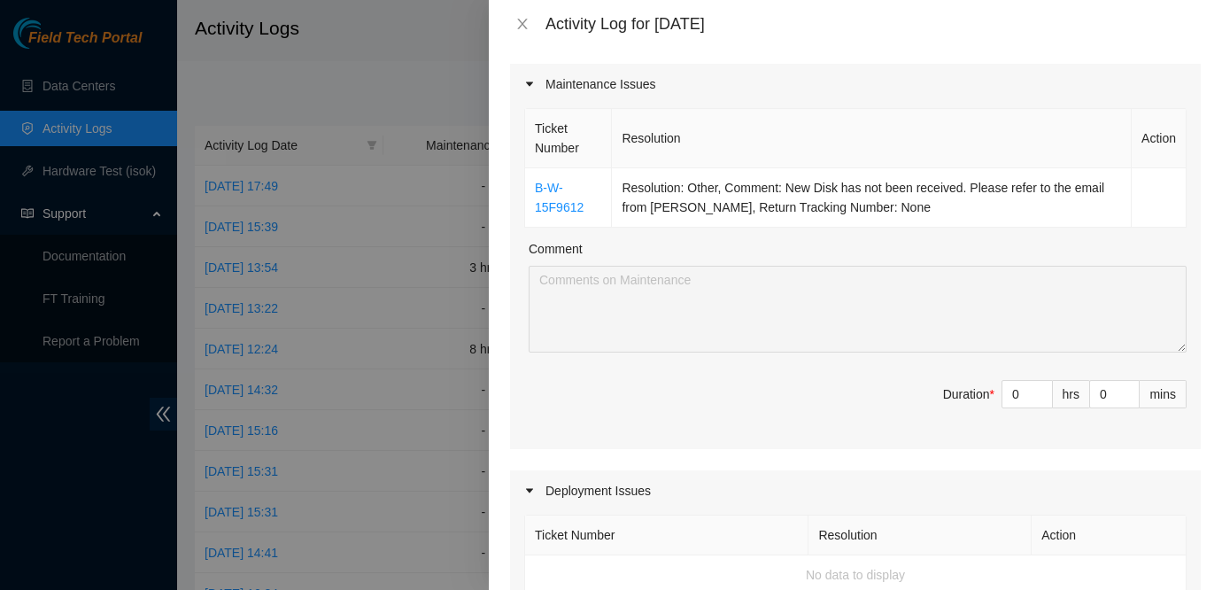
scroll to position [189, 0]
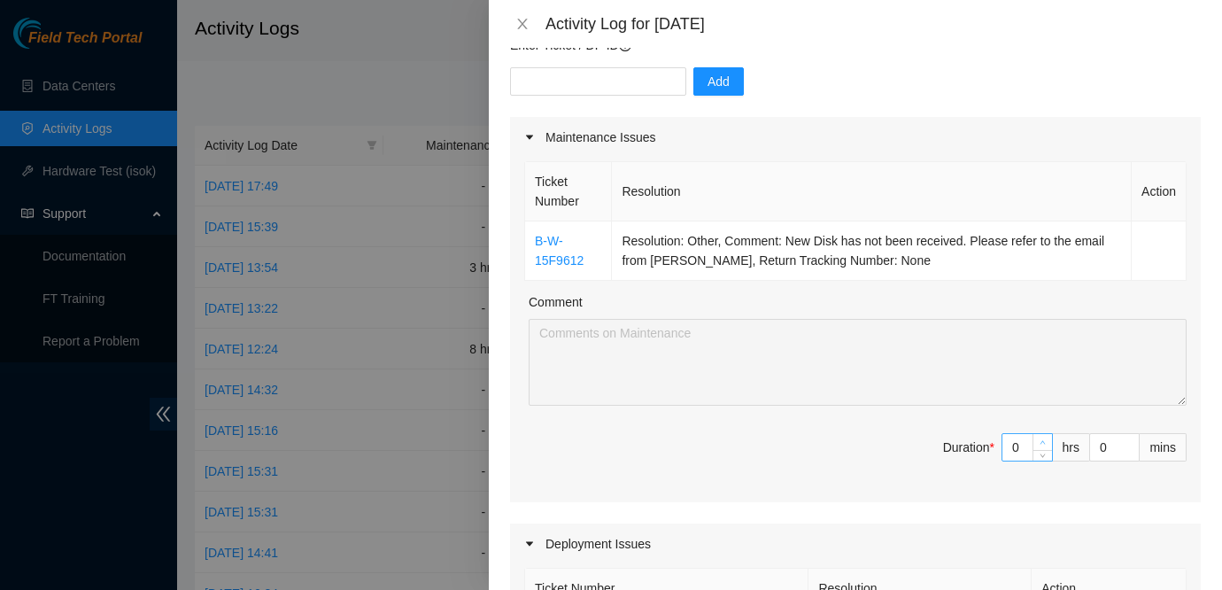
type textarea "Worked with Pablo on a server that needed to be troubleshot. We were asked by t…"
type input "1"
type input "5"
click at [1043, 439] on icon "up" at bounding box center [1042, 442] width 6 height 6
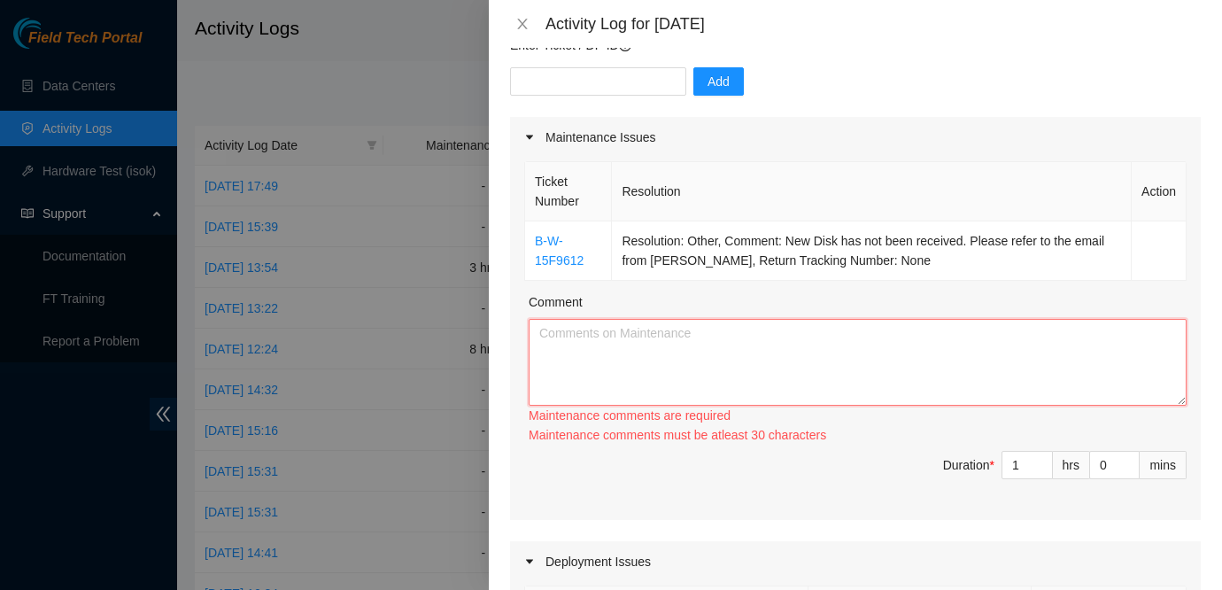
click at [987, 351] on textarea "Comment" at bounding box center [857, 362] width 658 height 87
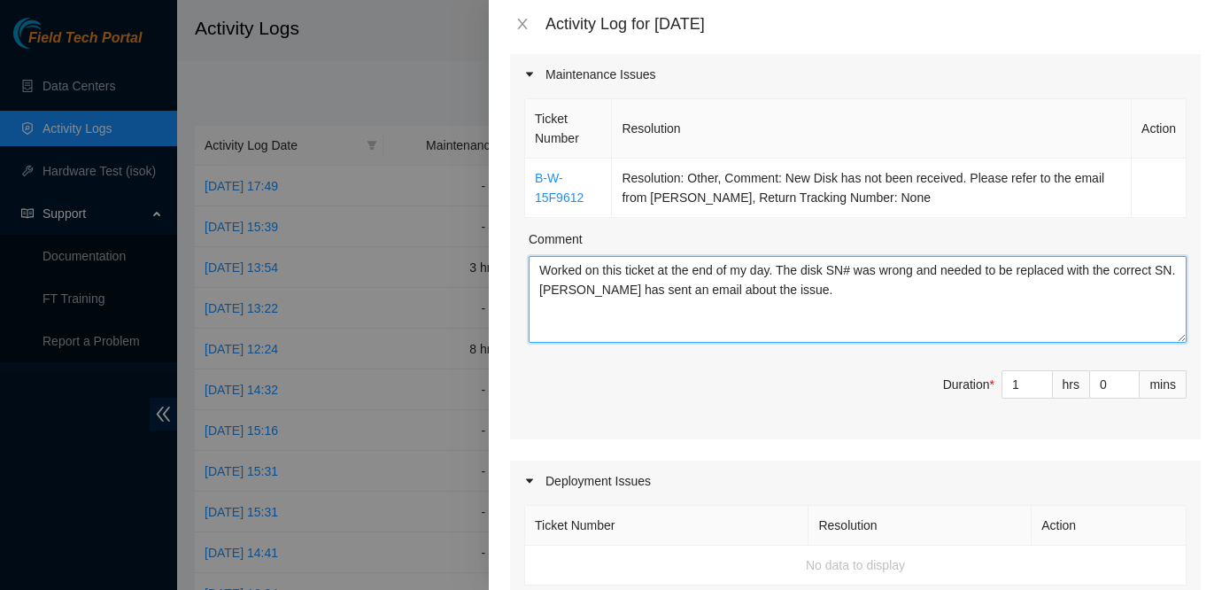
scroll to position [202, 0]
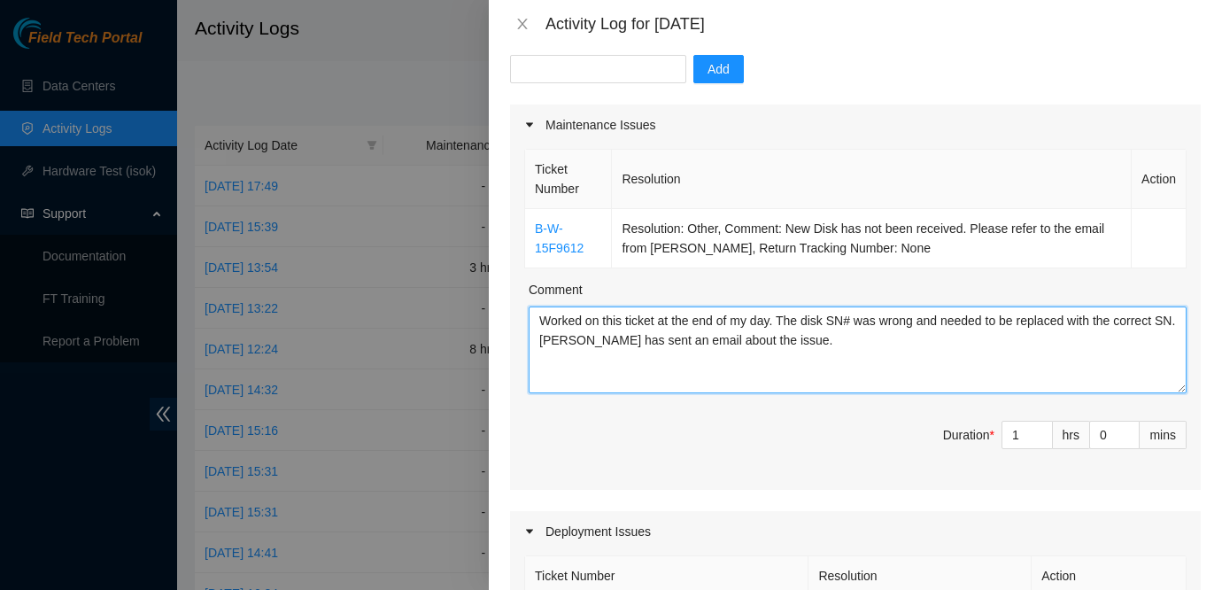
type textarea "Worked on this ticket at the end of my day. The disk SN# was wrong and needed t…"
click at [1082, 351] on textarea "Worked on this ticket at the end of my day. The disk SN# was wrong and needed t…" at bounding box center [857, 349] width 658 height 87
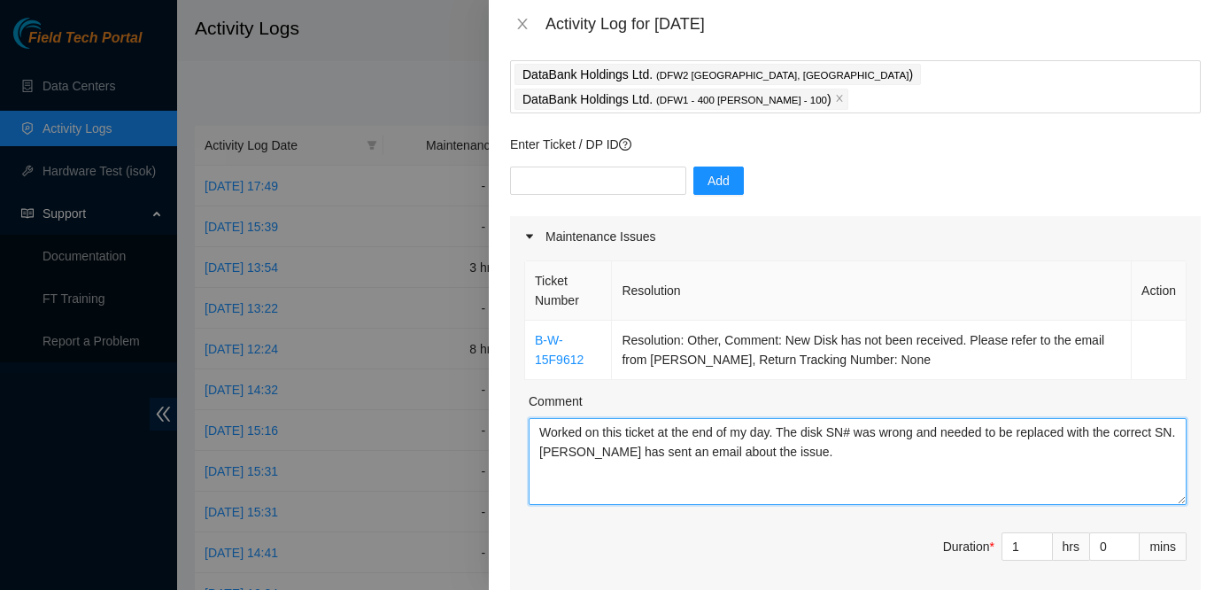
scroll to position [65, 0]
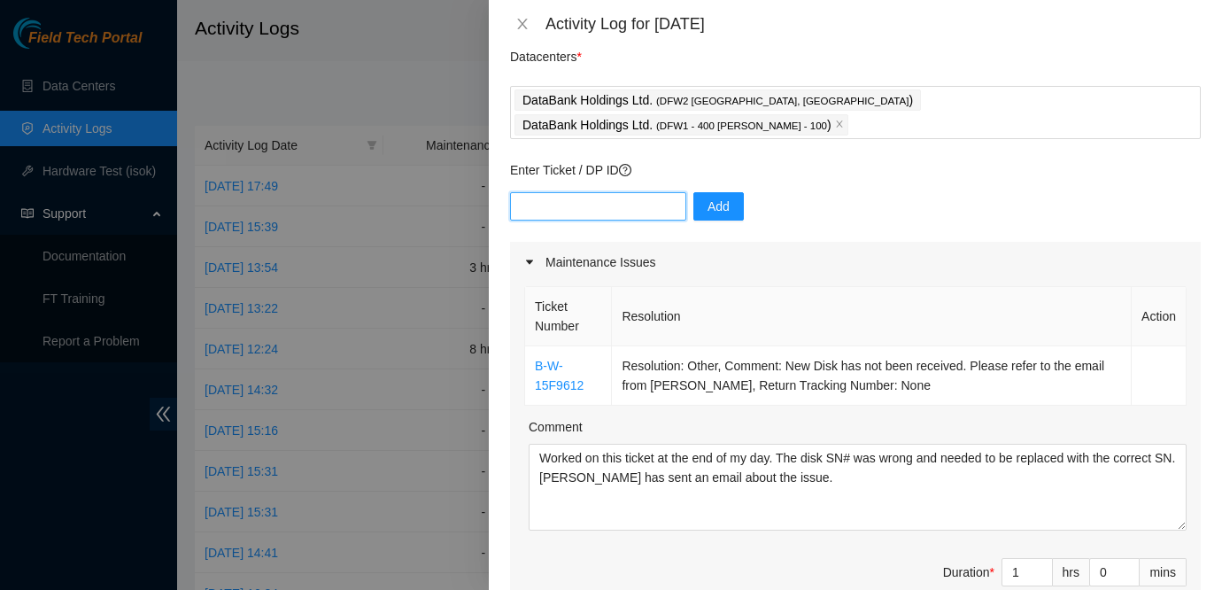
click at [606, 192] on input "text" at bounding box center [598, 206] width 176 height 28
click at [1130, 242] on div "Maintenance Issues" at bounding box center [855, 262] width 690 height 41
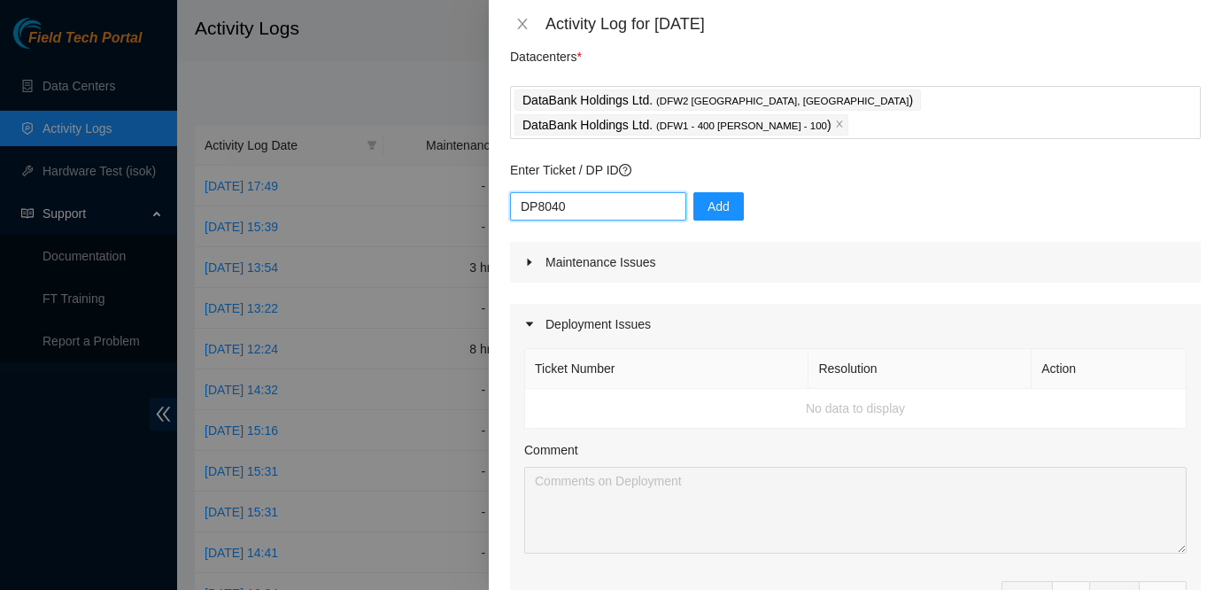
click at [606, 192] on input "DP8040" at bounding box center [598, 206] width 176 height 28
type input "DP80405"
click at [714, 192] on button "Add" at bounding box center [718, 206] width 50 height 28
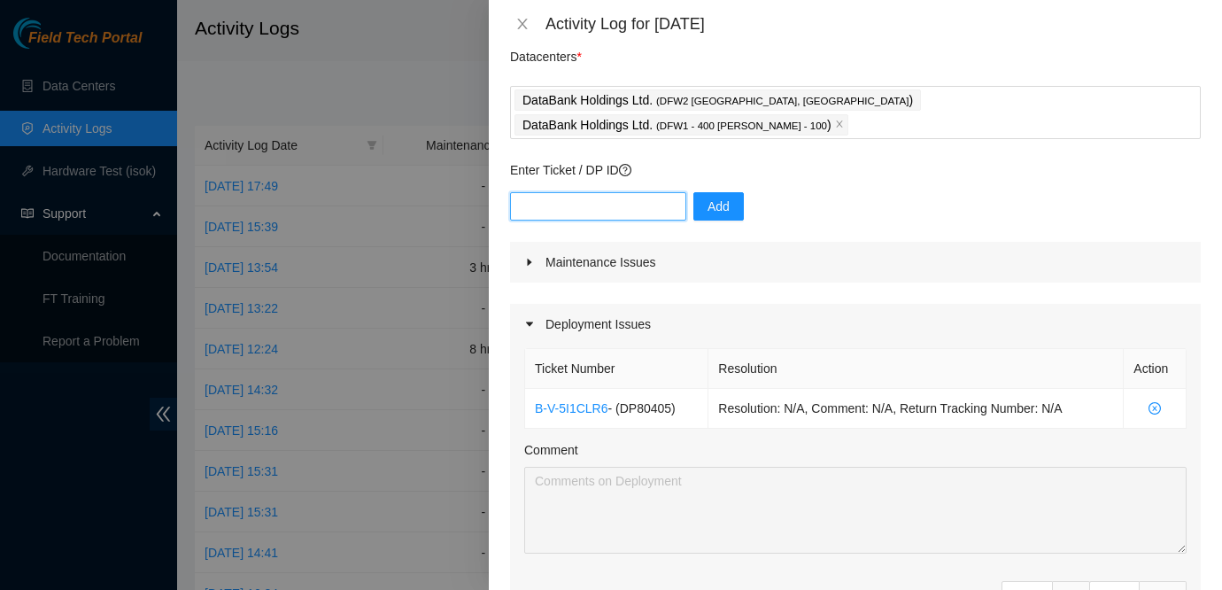
click at [628, 192] on input "text" at bounding box center [598, 206] width 176 height 28
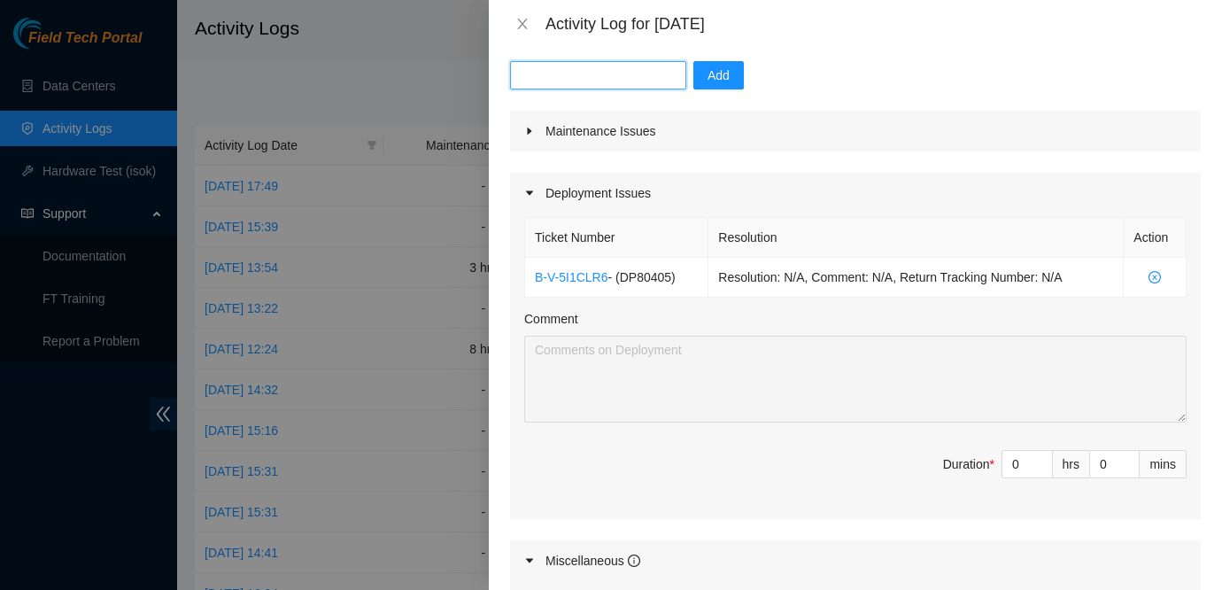
scroll to position [183, 0]
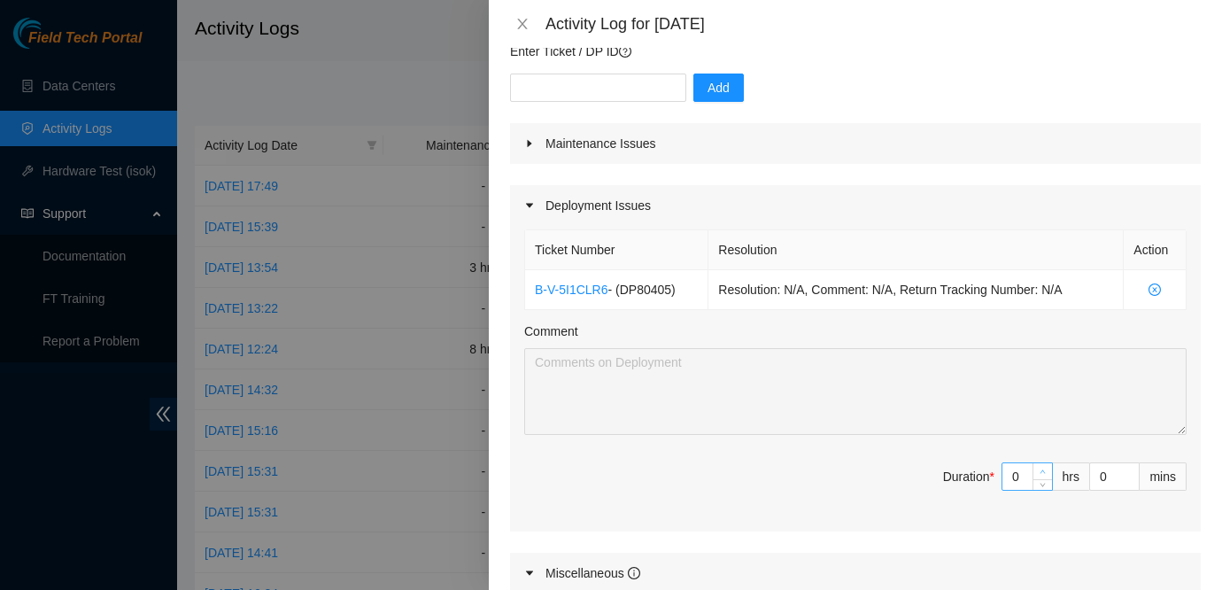
type input "1"
type input "6"
click at [1040, 468] on icon "up" at bounding box center [1042, 471] width 6 height 6
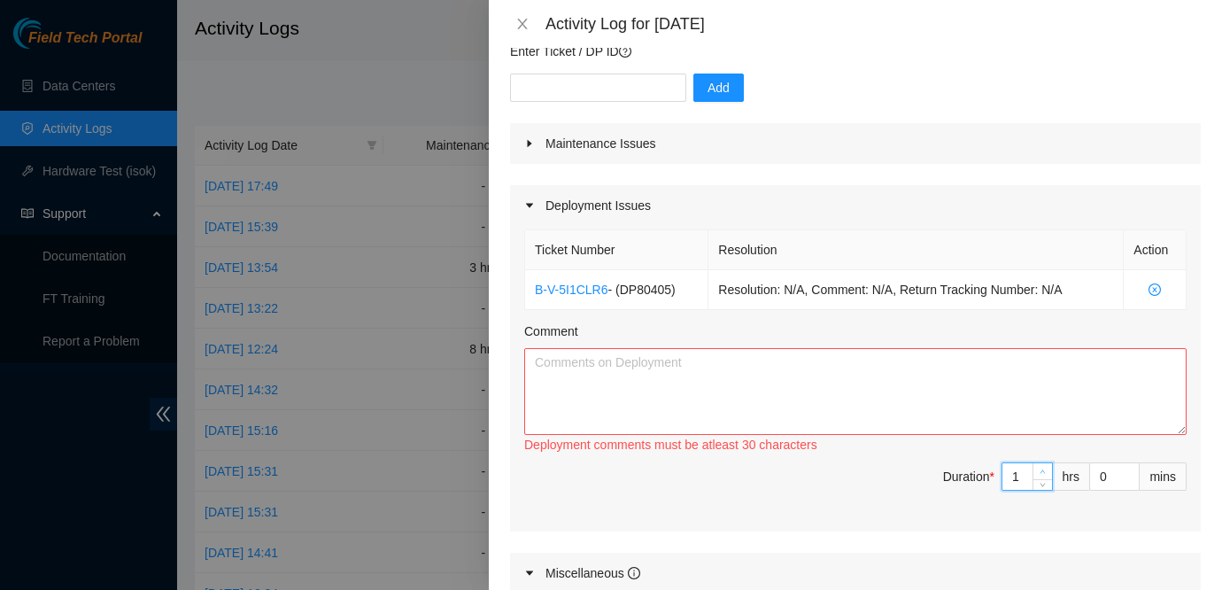
type input "2"
type input "7"
click at [1040, 468] on icon "up" at bounding box center [1042, 471] width 6 height 6
type input "3"
type input "8"
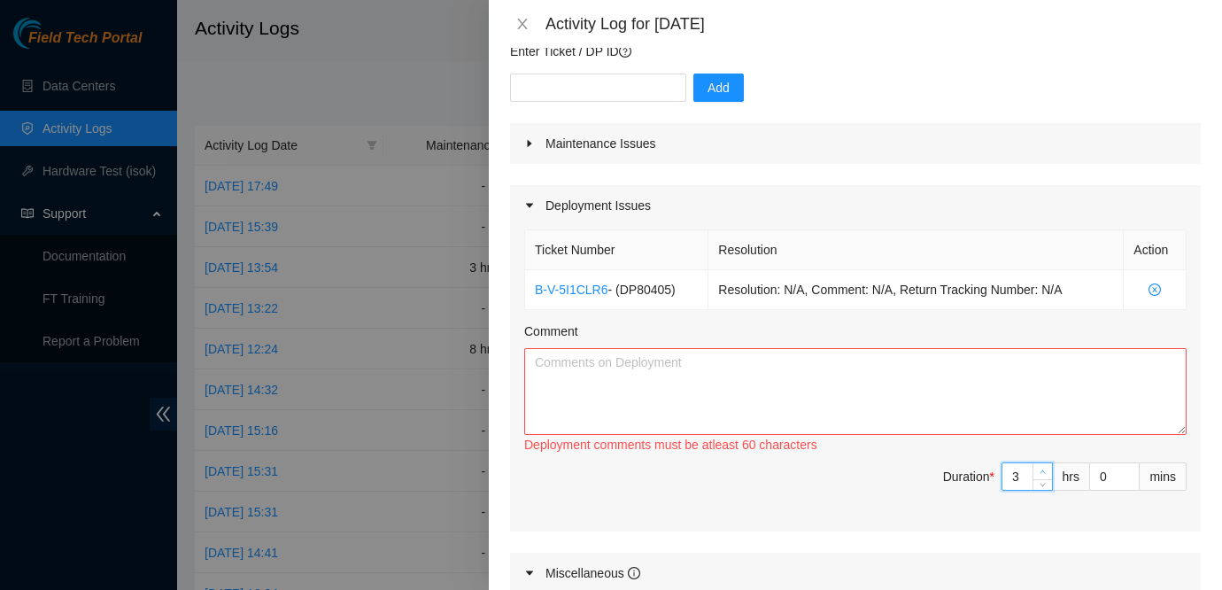
click at [1040, 468] on icon "up" at bounding box center [1042, 471] width 6 height 6
type input "4"
type input "9"
click at [1040, 468] on icon "up" at bounding box center [1042, 471] width 6 height 6
type input "5"
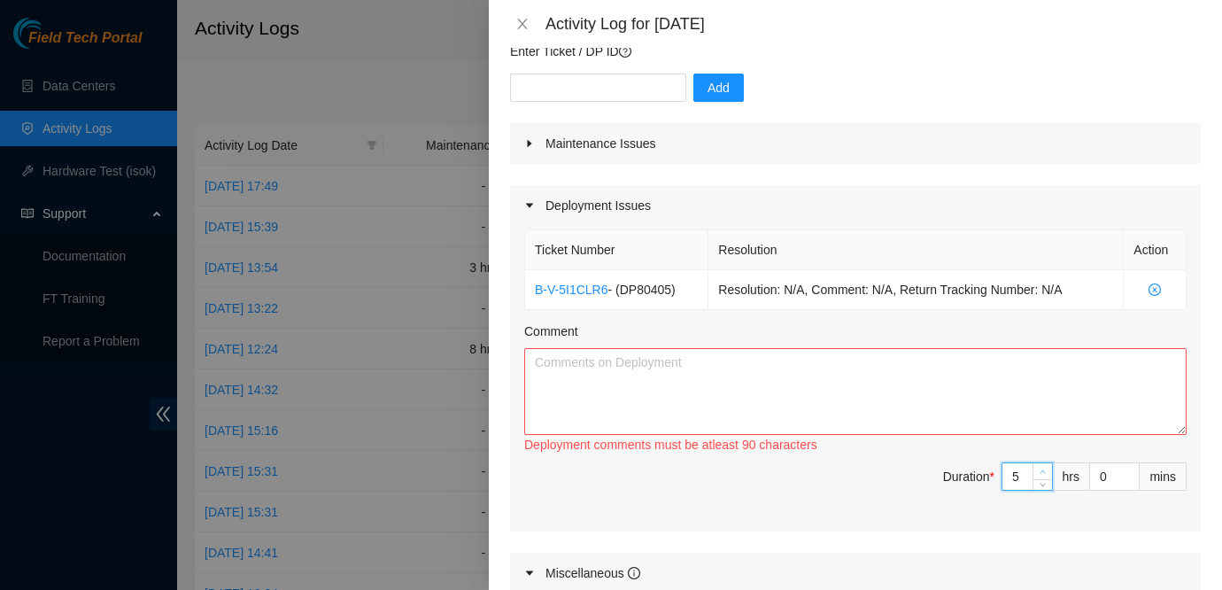
type input "10"
click at [1040, 468] on icon "up" at bounding box center [1042, 471] width 6 height 6
type input "6"
type input "11"
click at [1040, 468] on icon "up" at bounding box center [1042, 471] width 6 height 6
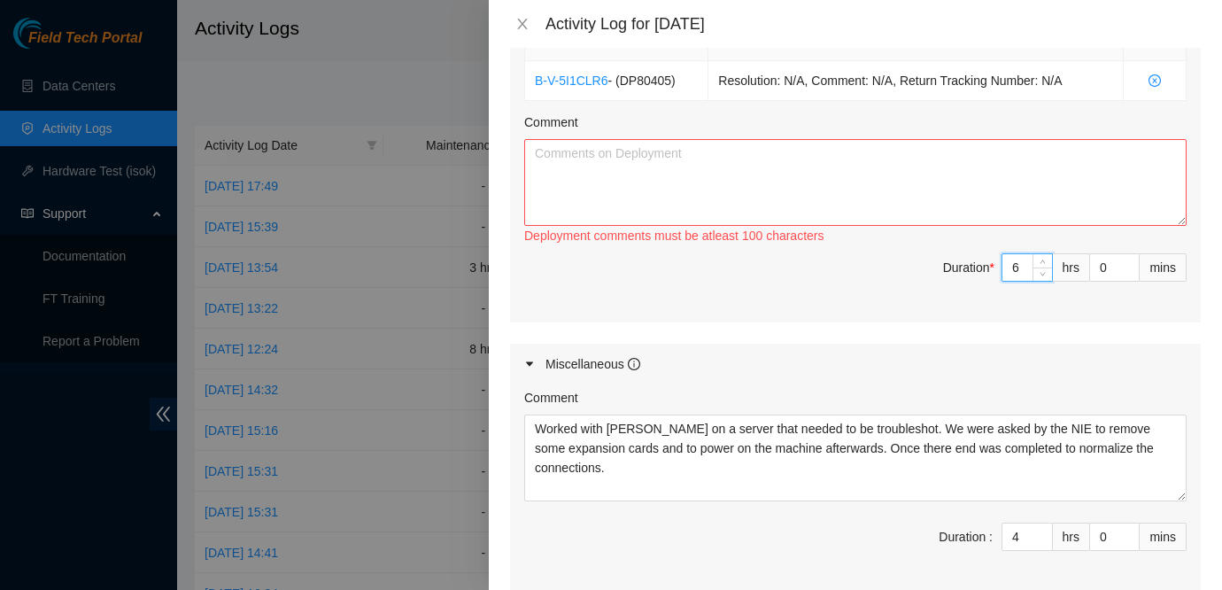
scroll to position [387, 0]
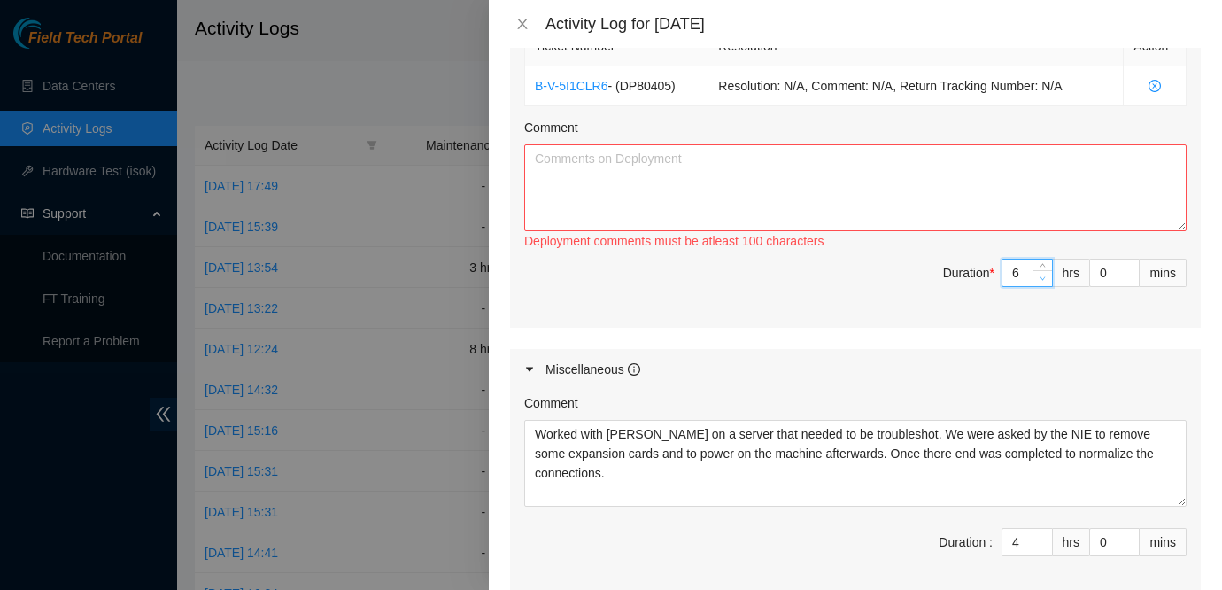
type input "5"
type input "10"
click at [1041, 273] on span "down" at bounding box center [1042, 278] width 11 height 11
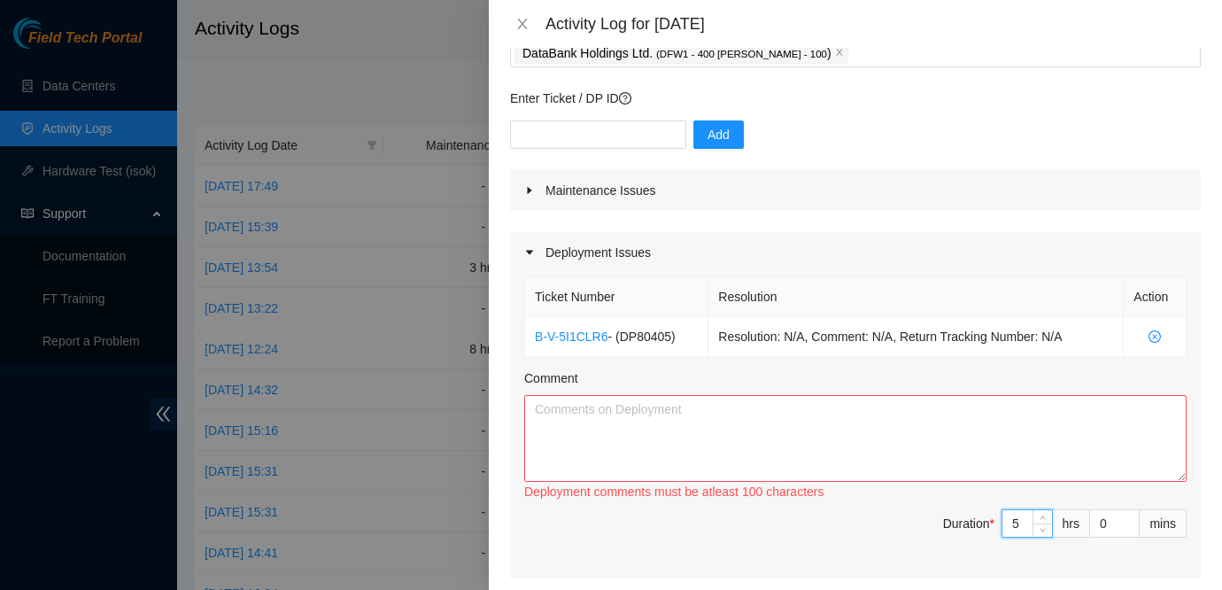
scroll to position [126, 0]
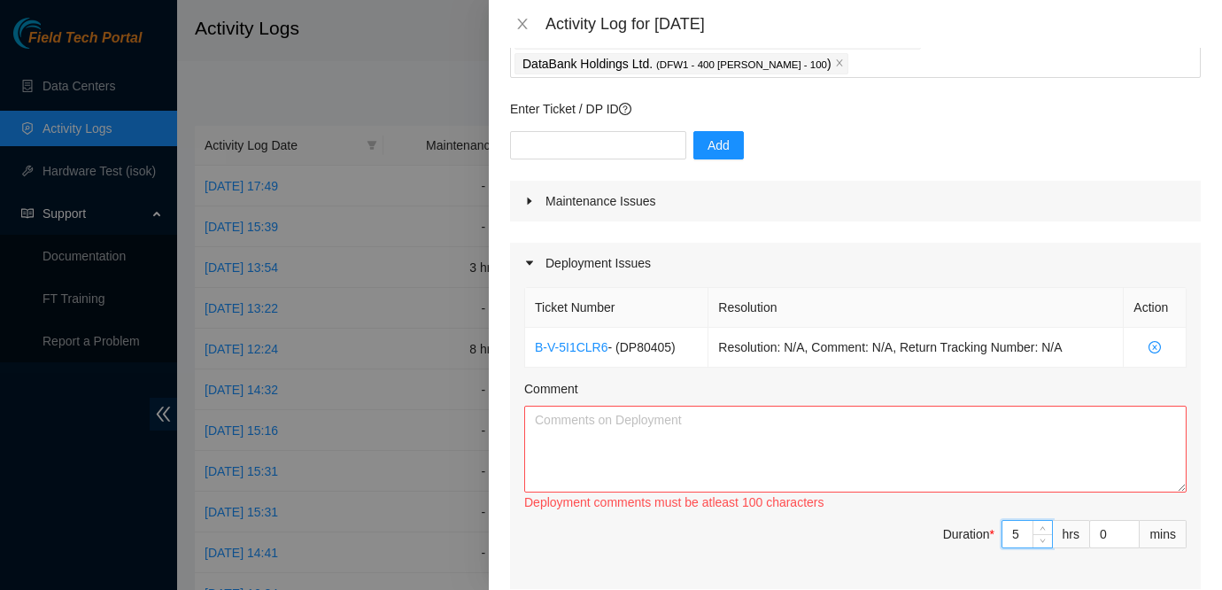
click at [760, 181] on div "Maintenance Issues" at bounding box center [855, 201] width 690 height 41
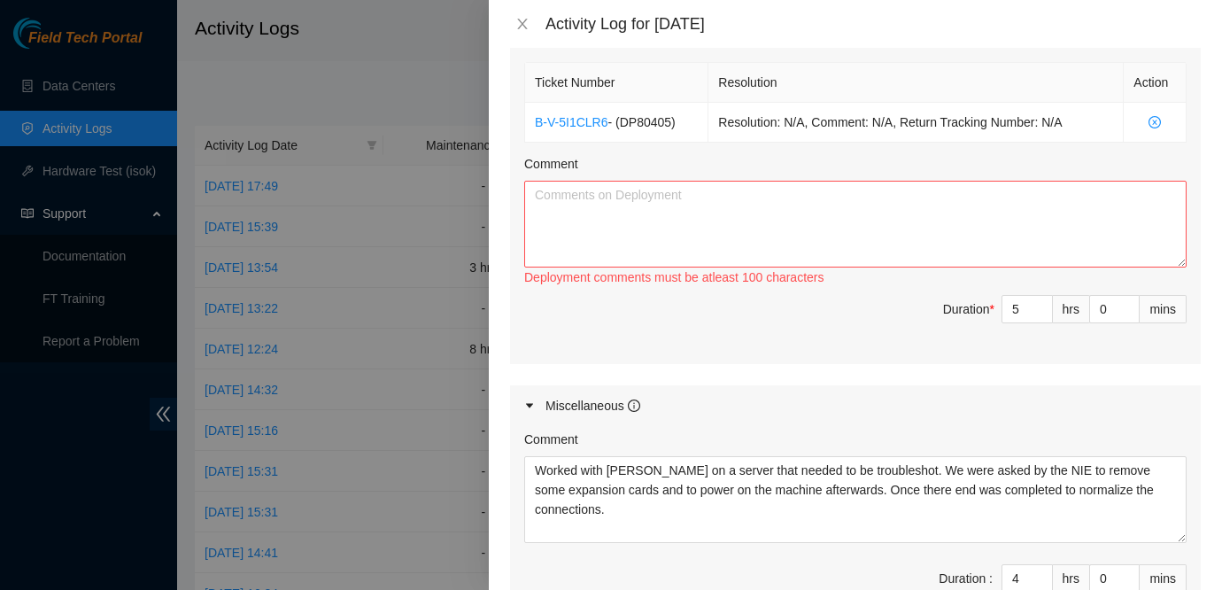
scroll to position [657, 0]
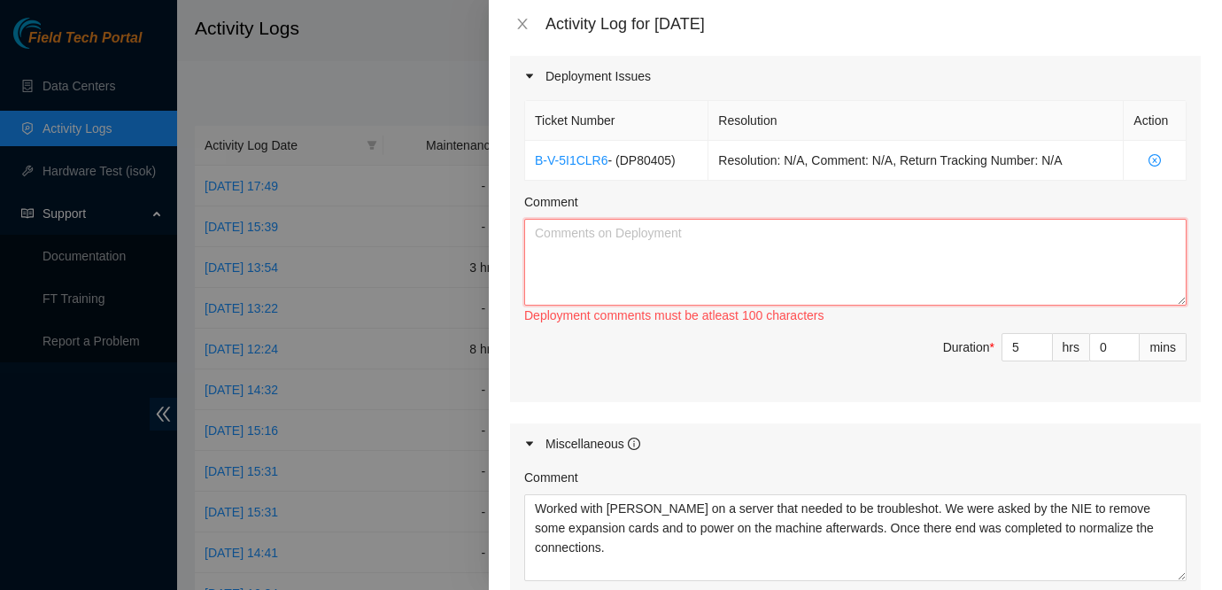
click at [756, 219] on textarea "Comment" at bounding box center [855, 262] width 662 height 87
type textarea "W"
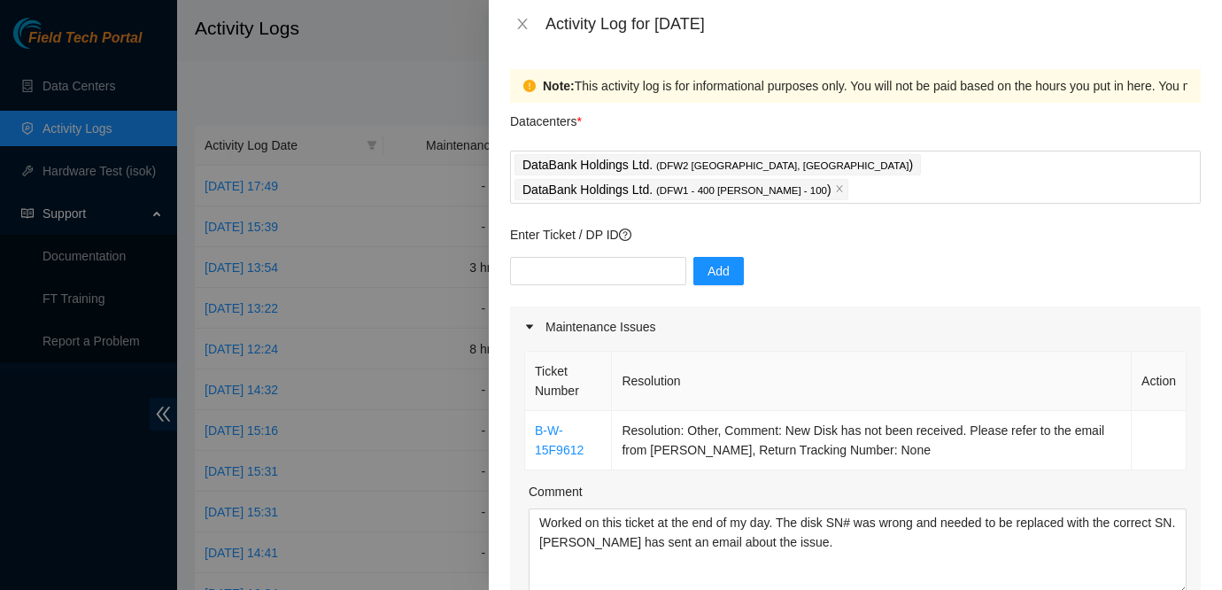
scroll to position [907, 0]
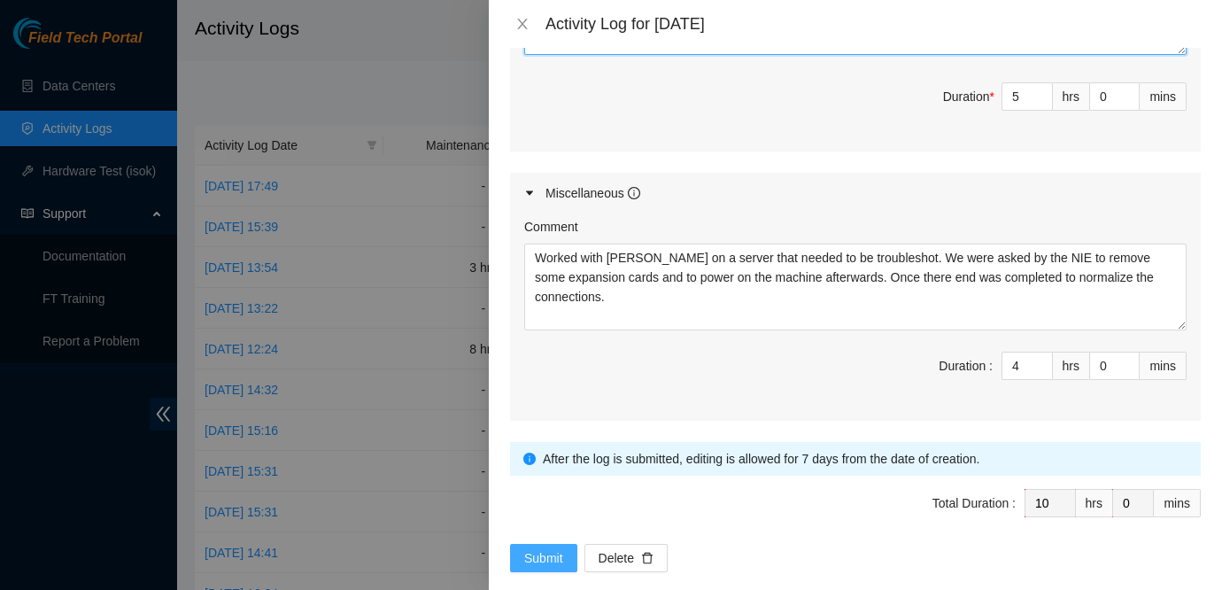
type textarea "Was asked by Ken to come to DBR and help out with a DP here that Pauly has been…"
click at [541, 548] on span "Submit" at bounding box center [543, 557] width 39 height 19
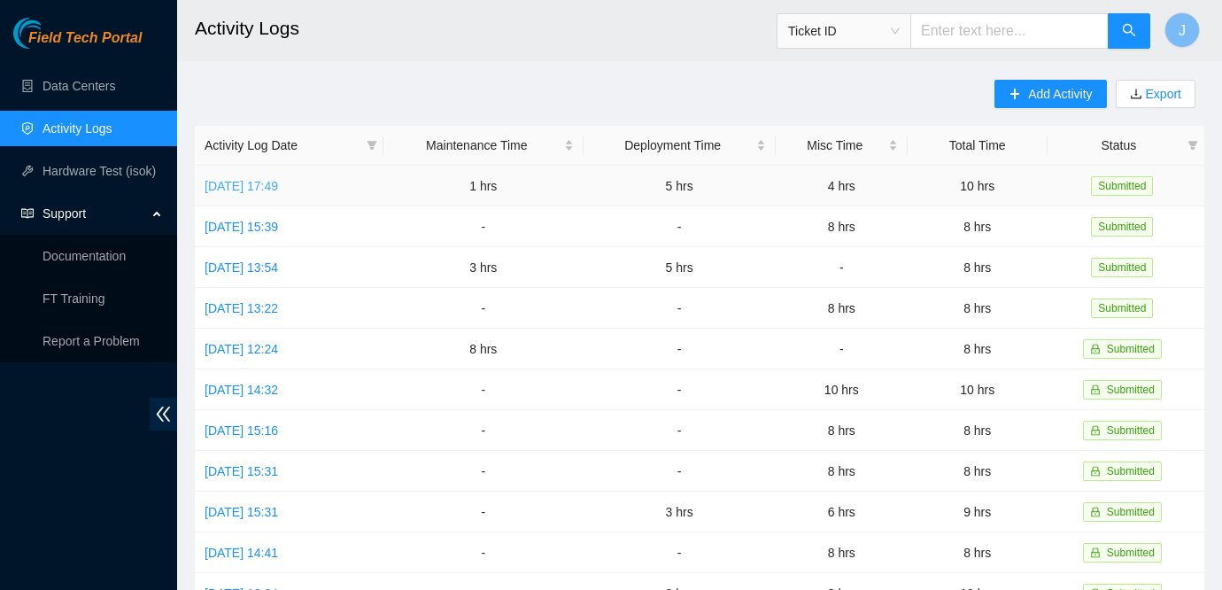
click at [278, 189] on link "Wed, 10 Sep 2025 17:49" at bounding box center [240, 186] width 73 height 14
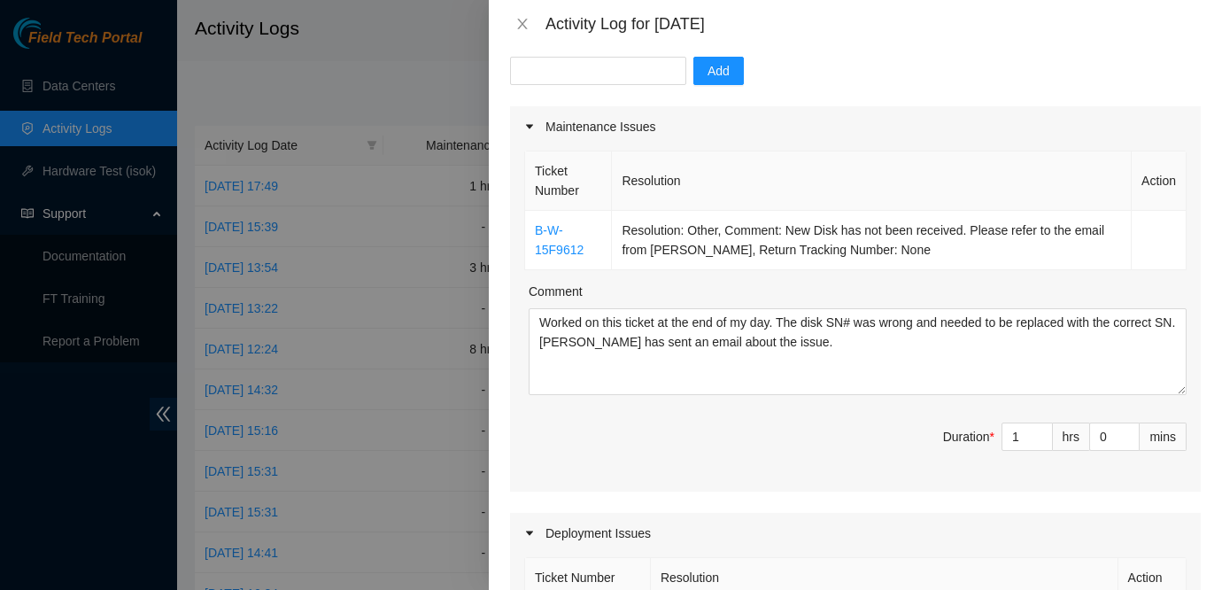
scroll to position [238, 0]
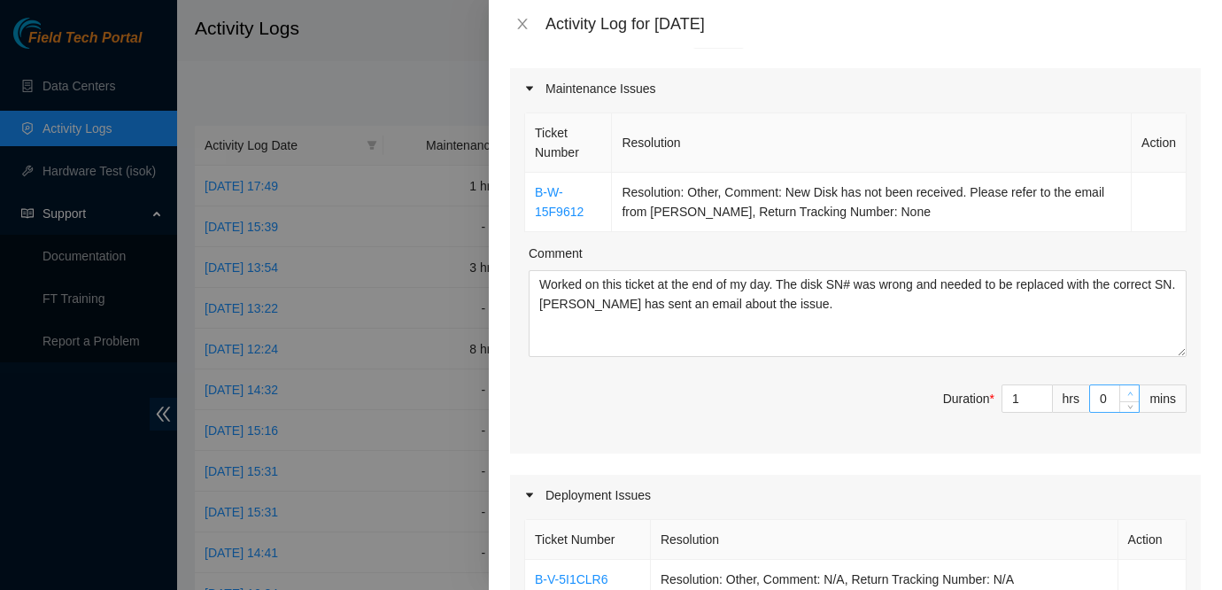
type input "1"
click at [1129, 390] on icon "up" at bounding box center [1130, 393] width 6 height 6
type input "2"
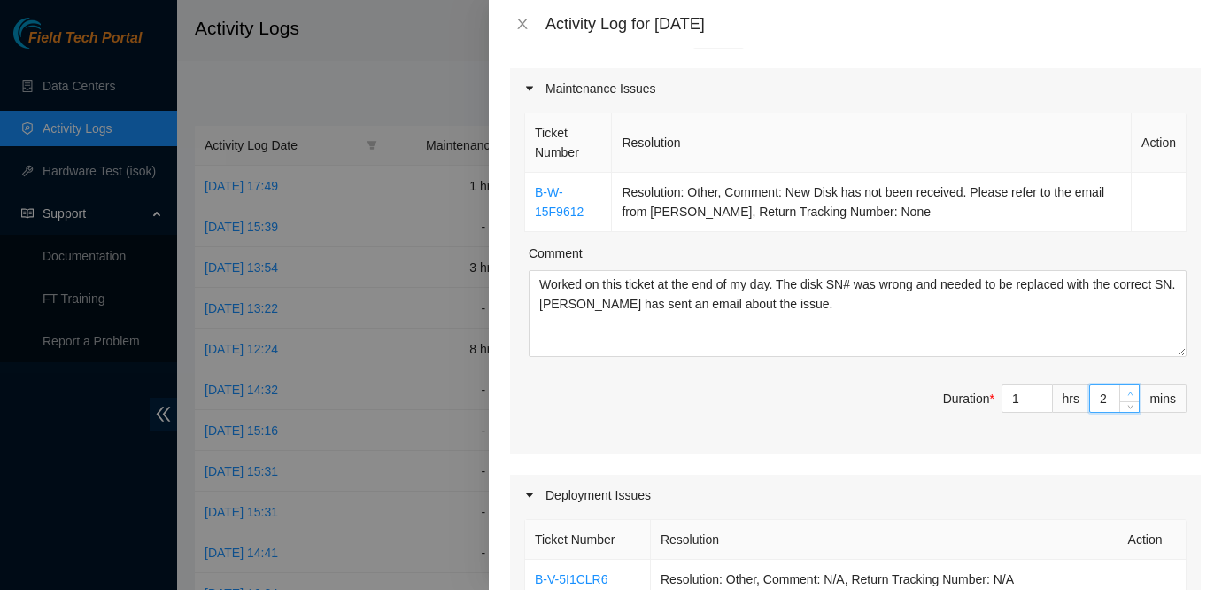
click at [1129, 390] on icon "up" at bounding box center [1130, 393] width 6 height 6
type input "3"
click at [1129, 390] on icon "up" at bounding box center [1130, 393] width 6 height 6
type input "4"
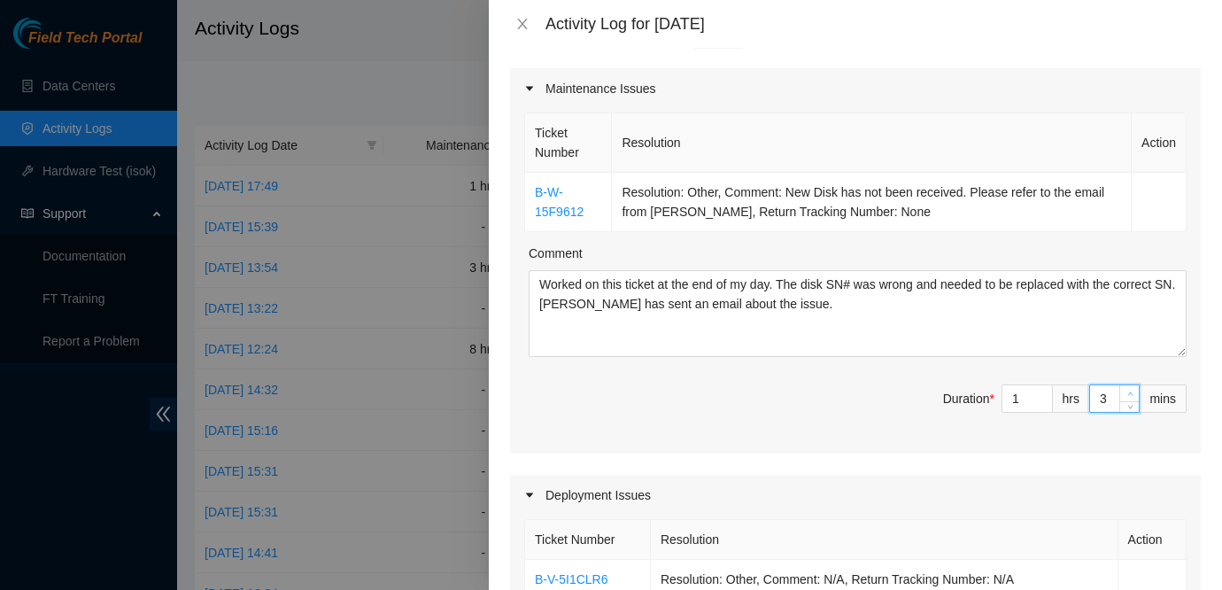
type input "4"
click at [1129, 390] on icon "up" at bounding box center [1130, 393] width 6 height 6
type input "5"
click at [1129, 390] on icon "up" at bounding box center [1130, 393] width 6 height 6
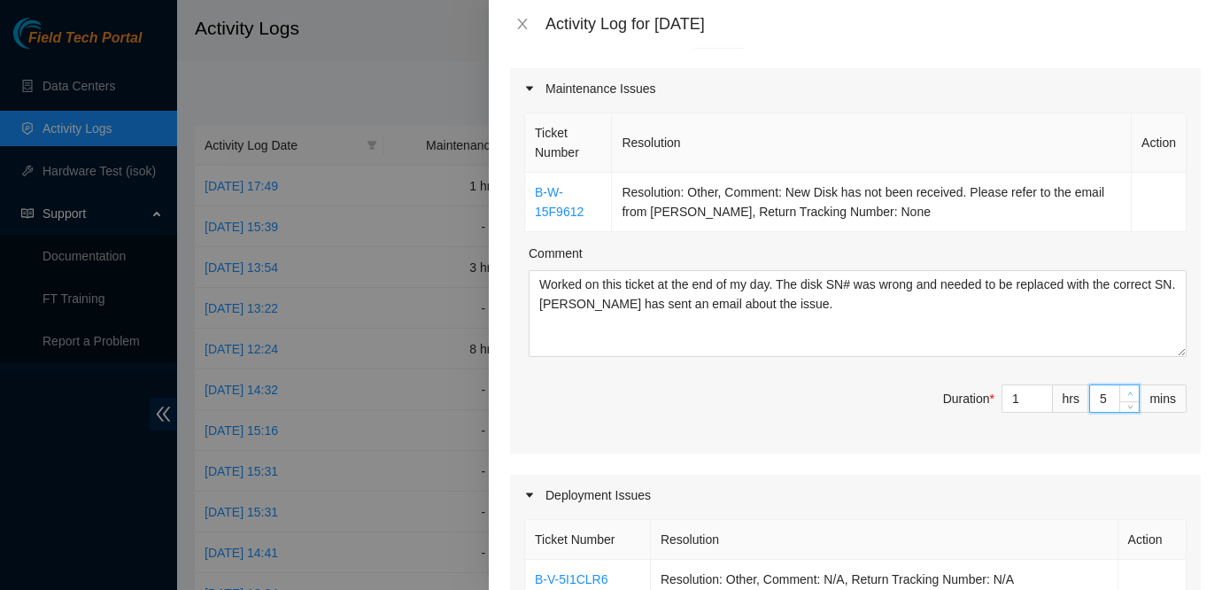
type input "6"
click at [1129, 390] on icon "up" at bounding box center [1130, 393] width 6 height 6
type input "7"
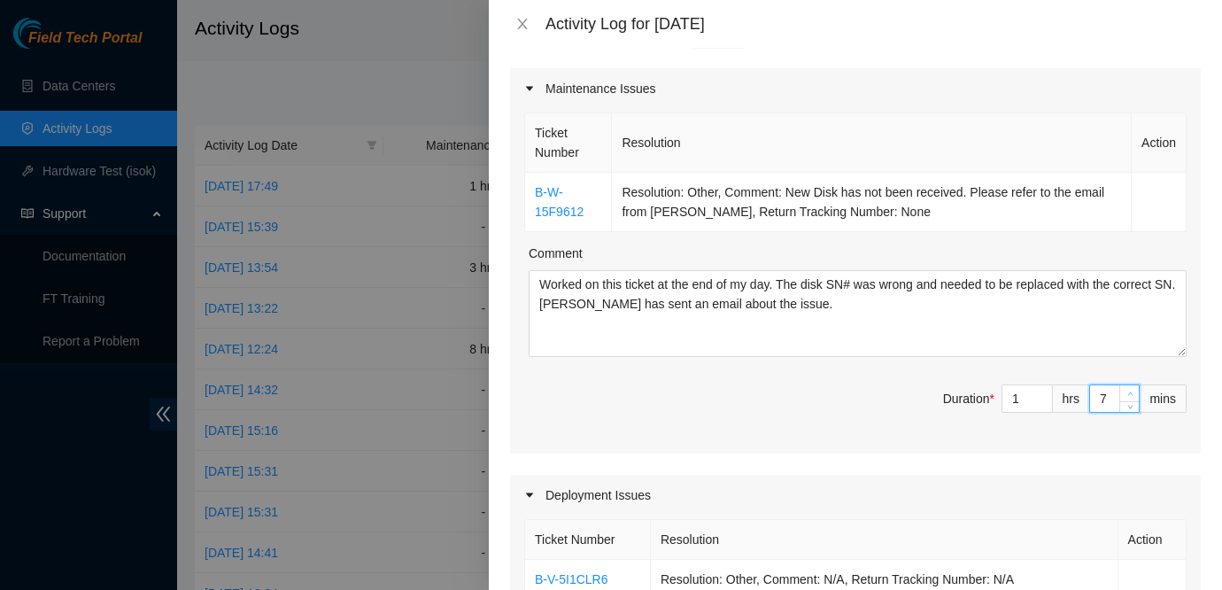
click at [1129, 390] on icon "up" at bounding box center [1130, 393] width 6 height 6
type input "8"
click at [1129, 390] on icon "up" at bounding box center [1130, 393] width 6 height 6
type input "9"
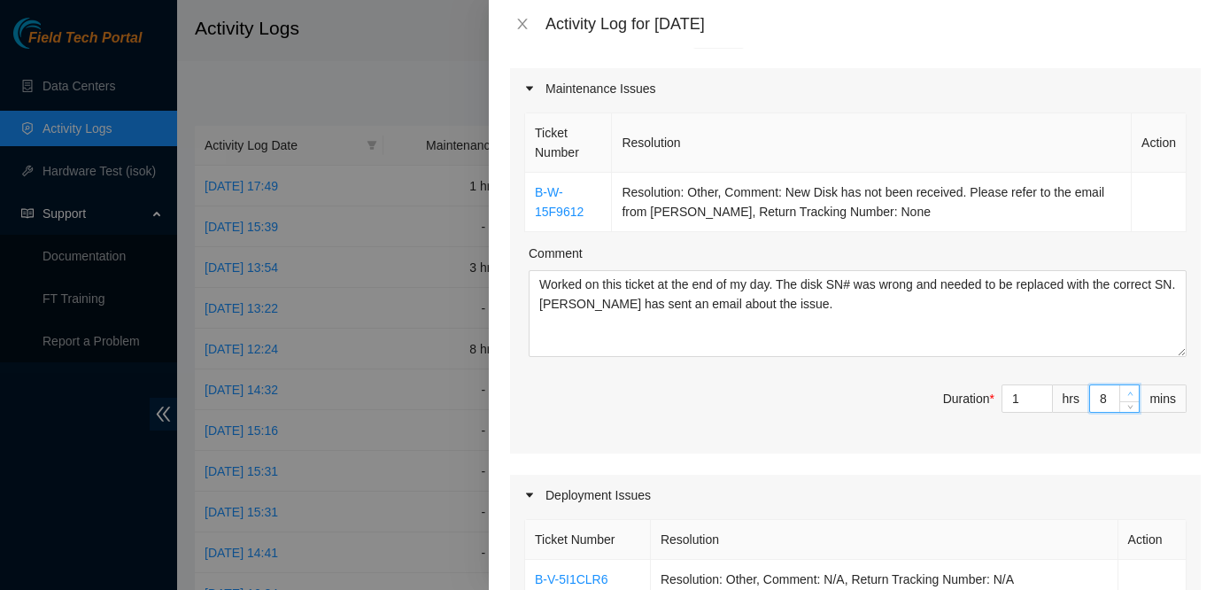
type input "9"
click at [1129, 390] on icon "up" at bounding box center [1130, 393] width 6 height 6
type input "10"
click at [1129, 390] on icon "up" at bounding box center [1130, 393] width 6 height 6
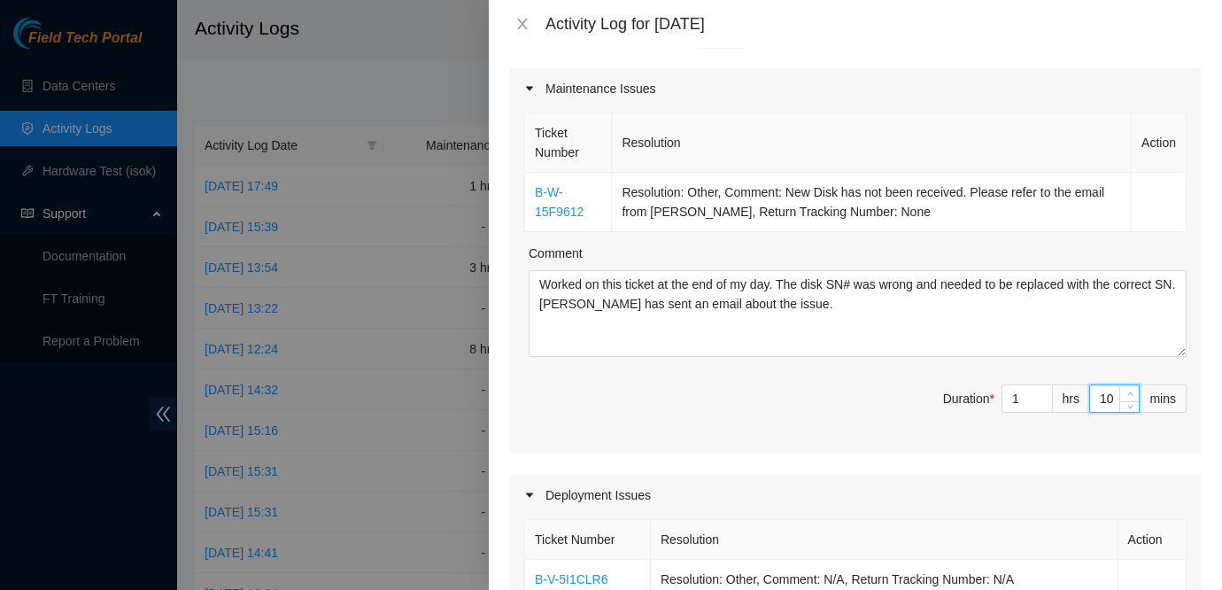
type input "11"
click at [1129, 390] on icon "up" at bounding box center [1130, 393] width 6 height 6
type input "12"
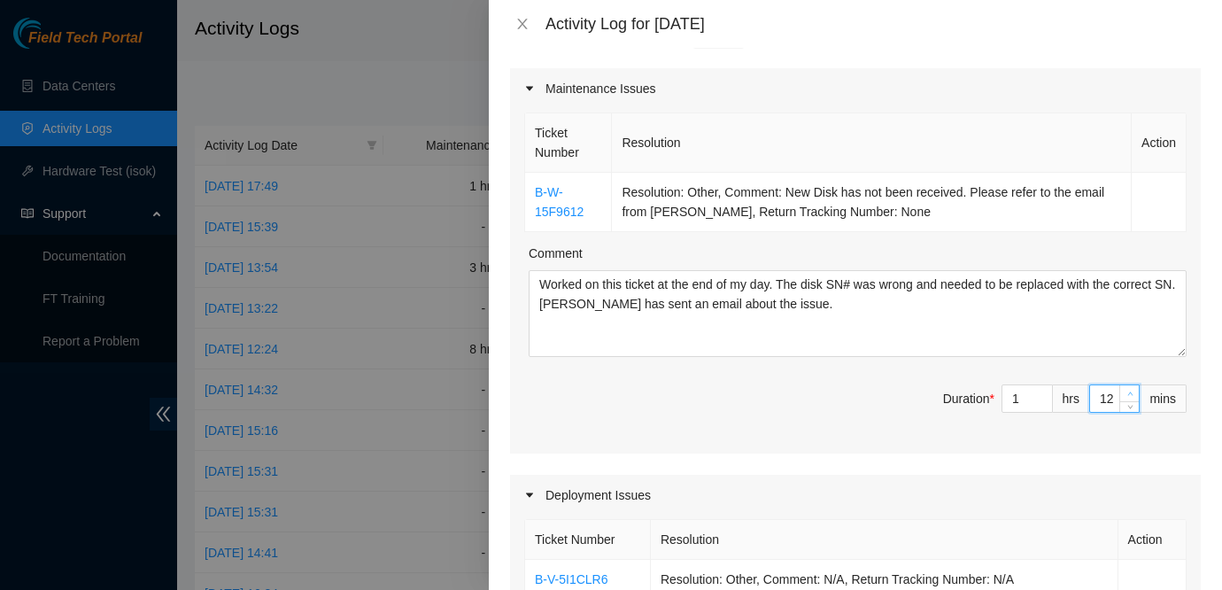
click at [1129, 390] on icon "up" at bounding box center [1130, 393] width 6 height 6
type input "13"
click at [1129, 390] on icon "up" at bounding box center [1130, 393] width 6 height 6
type input "14"
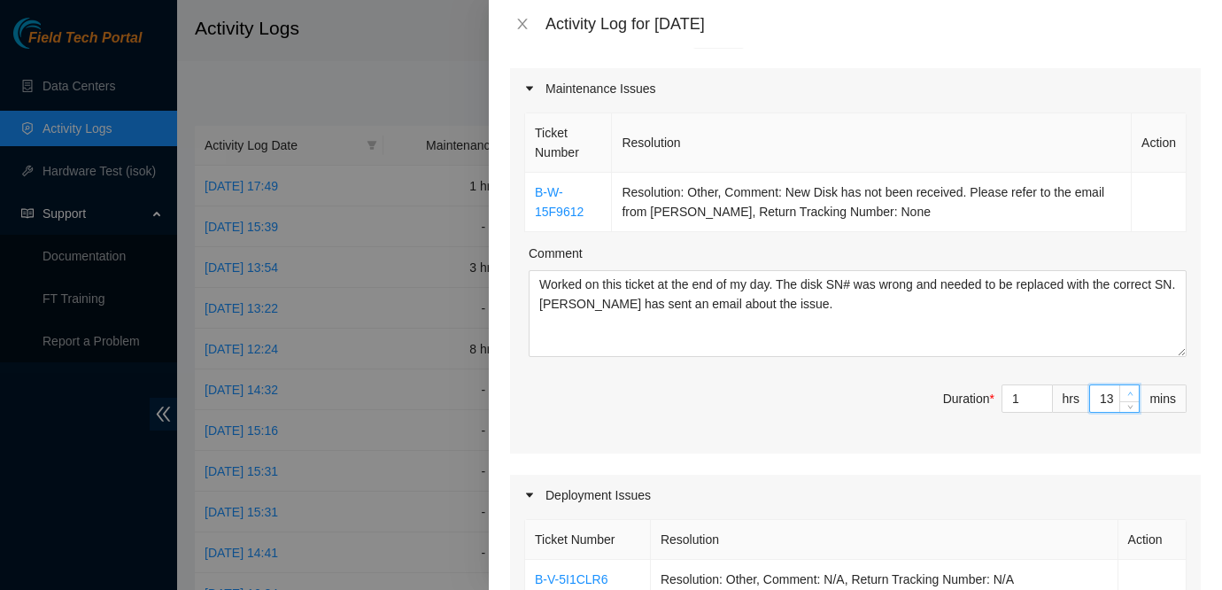
type input "14"
click at [1129, 390] on icon "up" at bounding box center [1130, 393] width 6 height 6
type input "15"
click at [1129, 390] on icon "up" at bounding box center [1130, 393] width 6 height 6
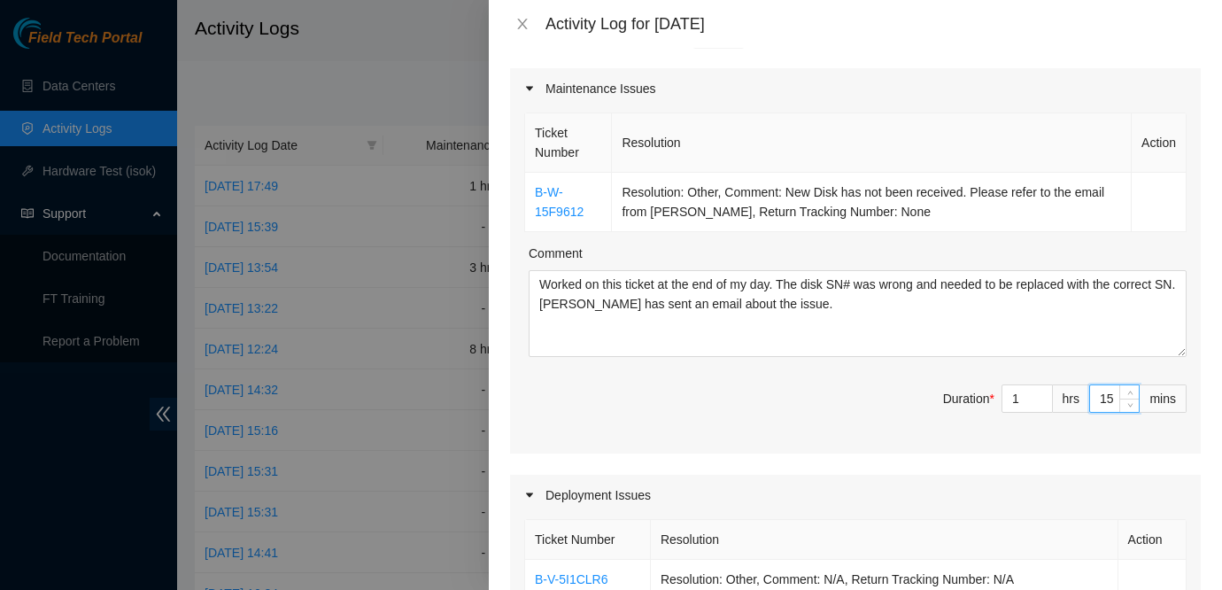
scroll to position [907, 0]
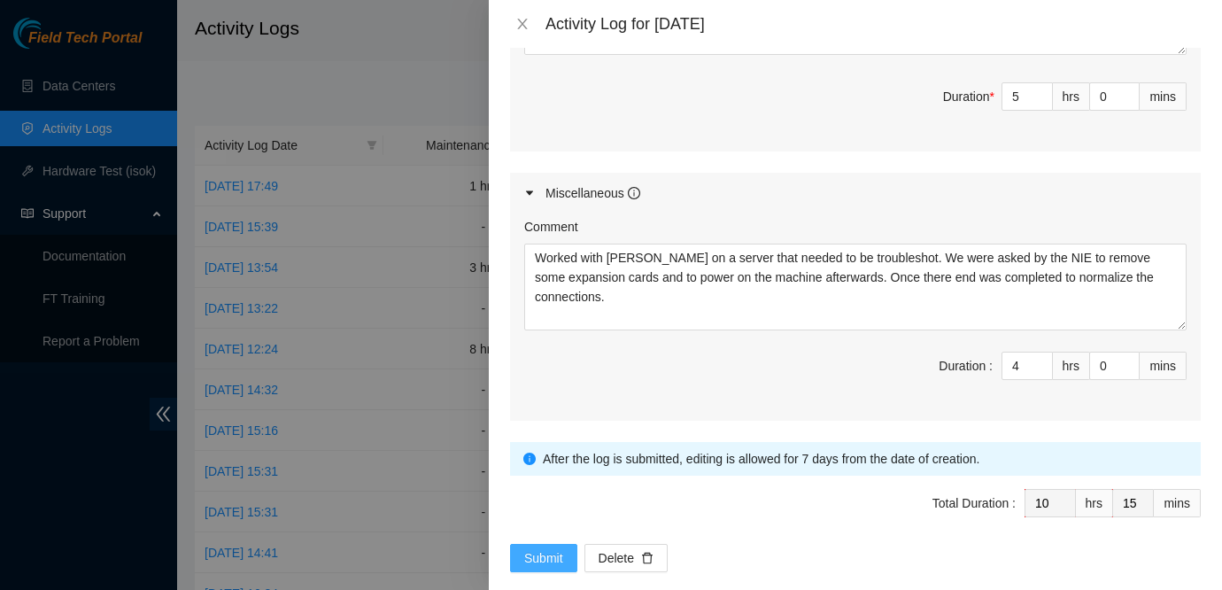
click at [543, 548] on span "Submit" at bounding box center [543, 557] width 39 height 19
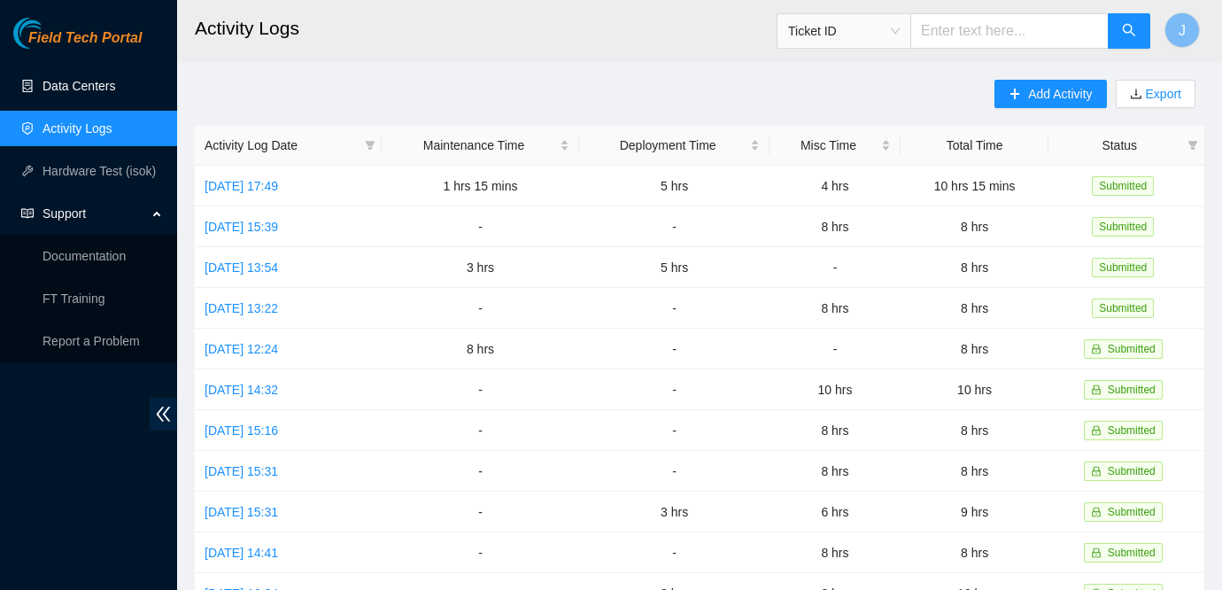
click at [88, 93] on link "Data Centers" at bounding box center [78, 86] width 73 height 14
